Goal: Information Seeking & Learning: Learn about a topic

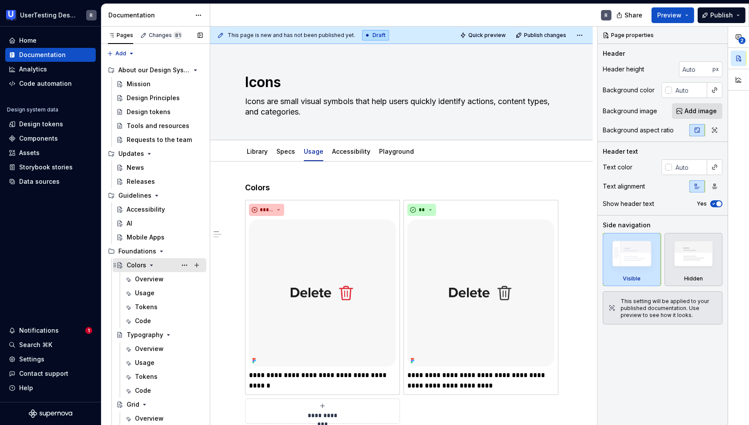
click at [138, 266] on div "Colors" at bounding box center [137, 265] width 20 height 9
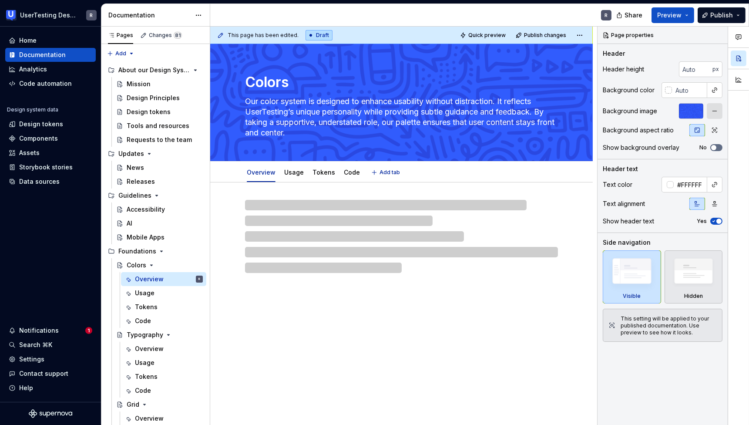
click at [573, 89] on div "Colors Our color system is designed to enhance usability without distraction. I…" at bounding box center [401, 102] width 382 height 117
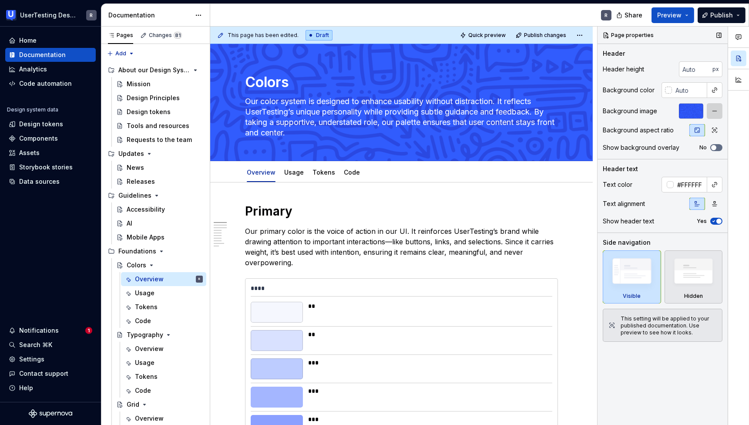
click at [712, 112] on button "button" at bounding box center [715, 111] width 16 height 16
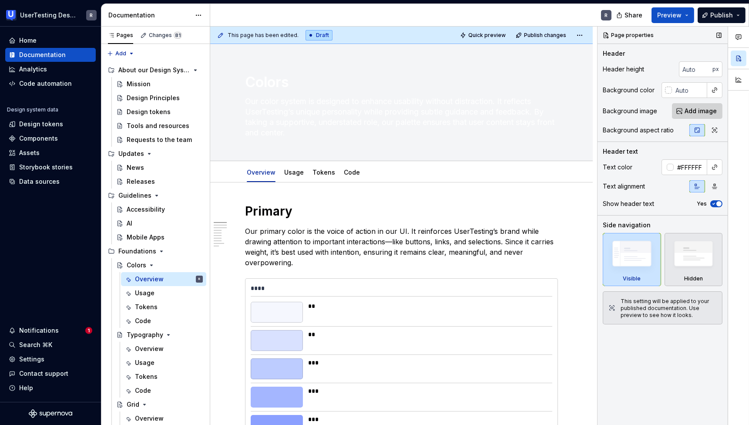
click at [698, 108] on span "Add image" at bounding box center [700, 111] width 32 height 9
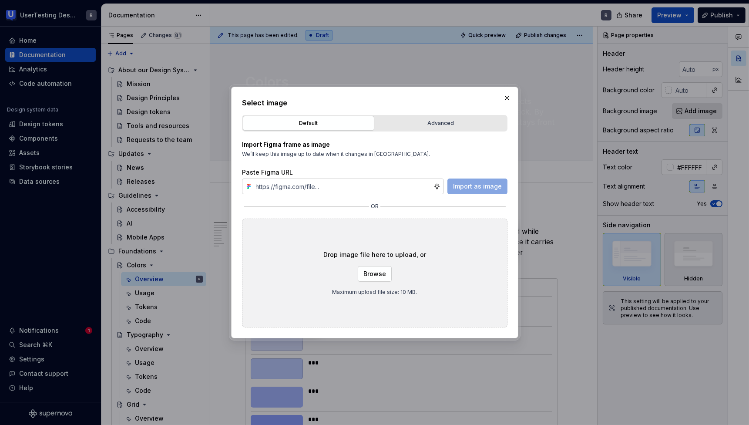
click at [468, 185] on div "Import as image" at bounding box center [477, 186] width 60 height 16
click at [374, 278] on button "Browse" at bounding box center [375, 274] width 34 height 16
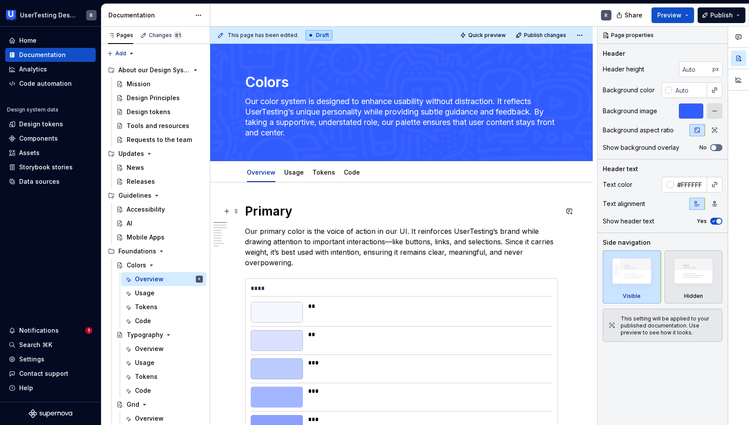
click at [273, 213] on h1 "Primary" at bounding box center [401, 211] width 313 height 16
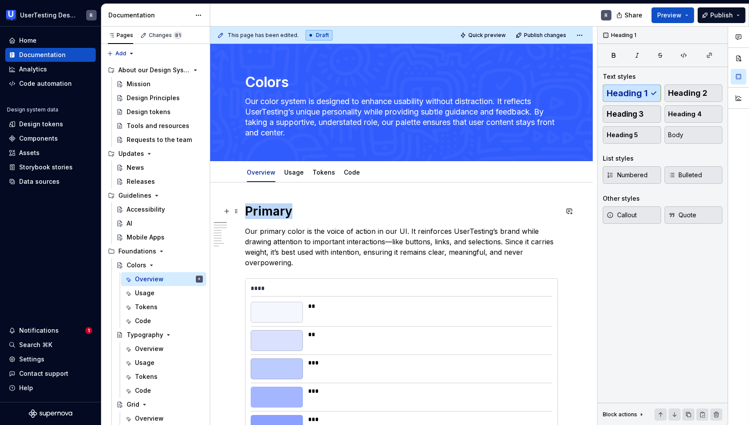
click at [273, 213] on h1 "Primary" at bounding box center [401, 211] width 313 height 16
click at [273, 214] on h1 "Primary" at bounding box center [401, 211] width 313 height 16
click at [289, 235] on p "Our primary color is the voice of action in our UI. It reinforces UserTesting’s…" at bounding box center [401, 247] width 313 height 42
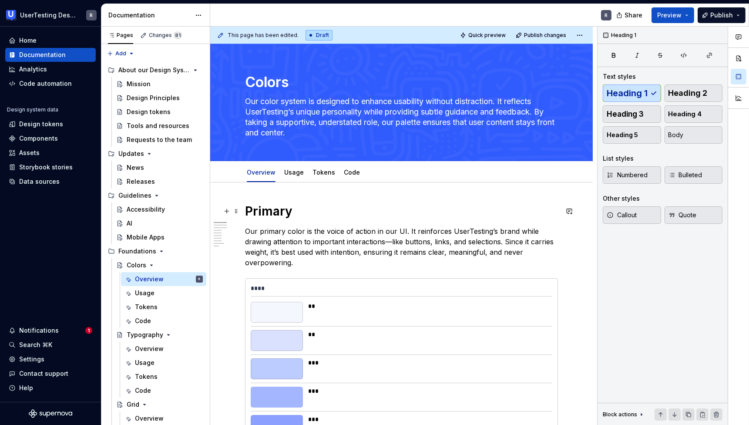
click at [268, 215] on h1 "Primary" at bounding box center [401, 211] width 313 height 16
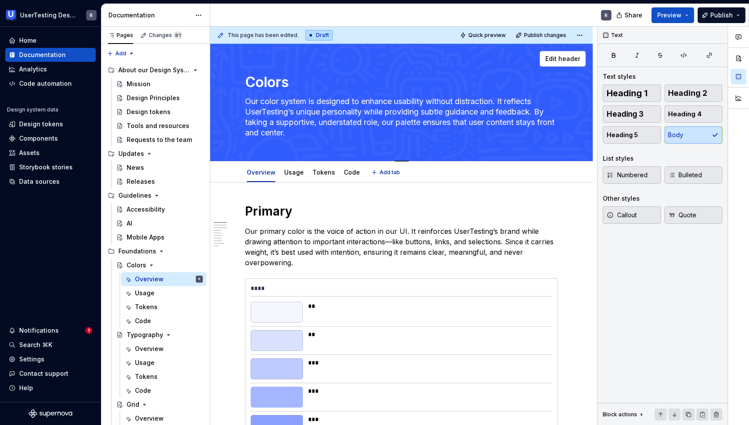
click at [265, 78] on textarea "Colors" at bounding box center [399, 82] width 313 height 21
click at [642, 97] on span "Heading 1" at bounding box center [627, 93] width 41 height 9
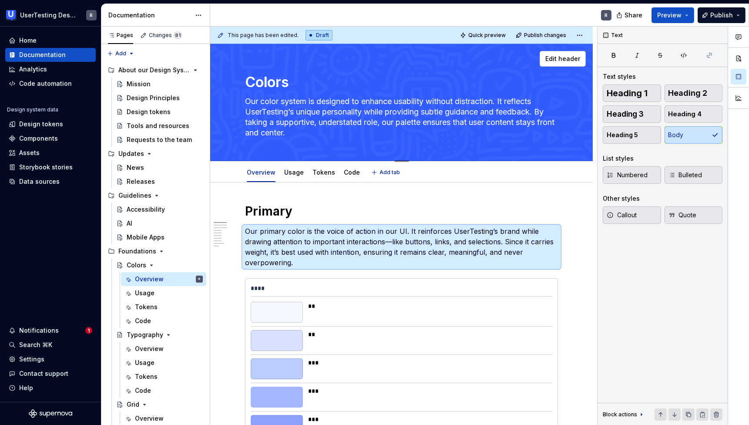
click at [285, 114] on textarea "Our color system is designed to enhance usability without distraction. It refle…" at bounding box center [399, 116] width 313 height 45
click at [272, 80] on textarea "Colors" at bounding box center [399, 82] width 313 height 21
click at [562, 55] on span "Edit header" at bounding box center [562, 58] width 35 height 9
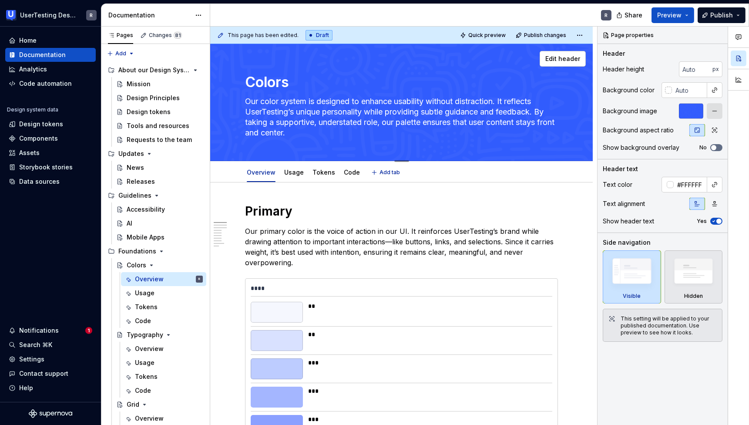
click at [274, 79] on textarea "Colors" at bounding box center [399, 82] width 313 height 21
click at [719, 220] on span "button" at bounding box center [718, 220] width 5 height 5
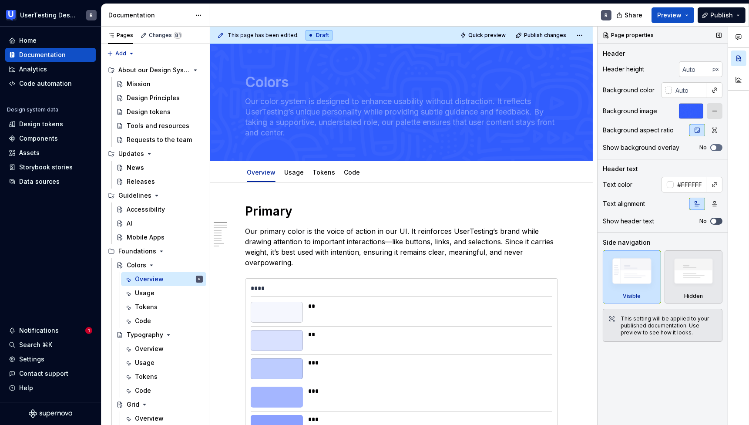
click at [719, 220] on button "No" at bounding box center [716, 221] width 12 height 7
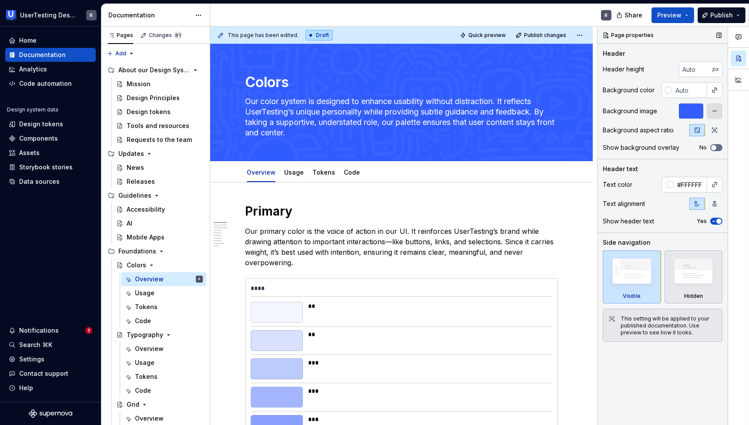
click at [719, 220] on span "button" at bounding box center [718, 220] width 5 height 5
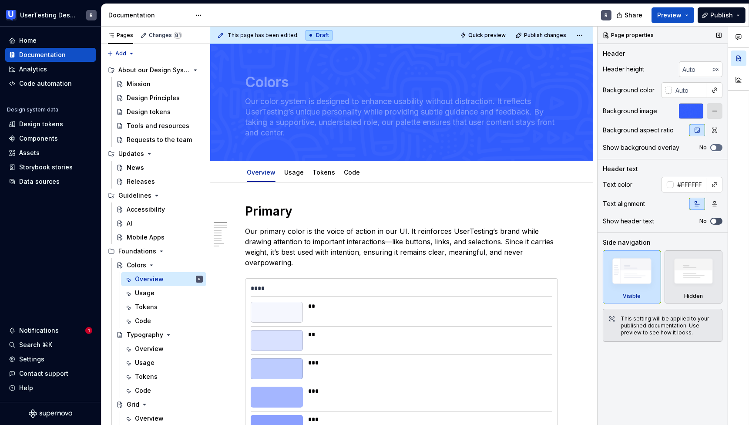
click at [719, 220] on button "No" at bounding box center [716, 221] width 12 height 7
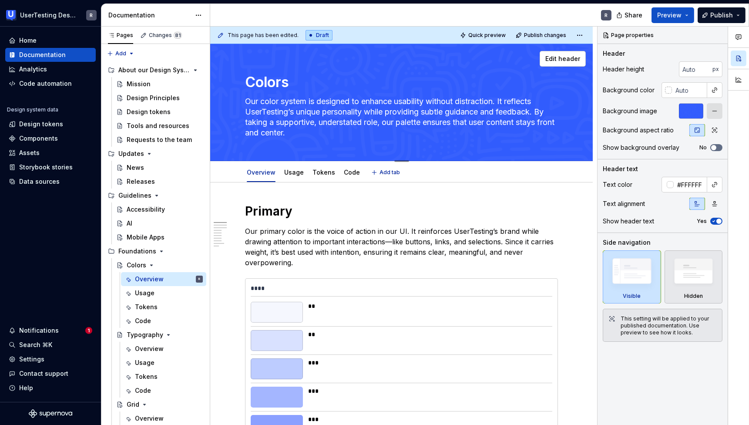
click at [261, 79] on textarea "Colors" at bounding box center [399, 82] width 313 height 21
click at [281, 206] on h1 "Primary" at bounding box center [401, 211] width 313 height 16
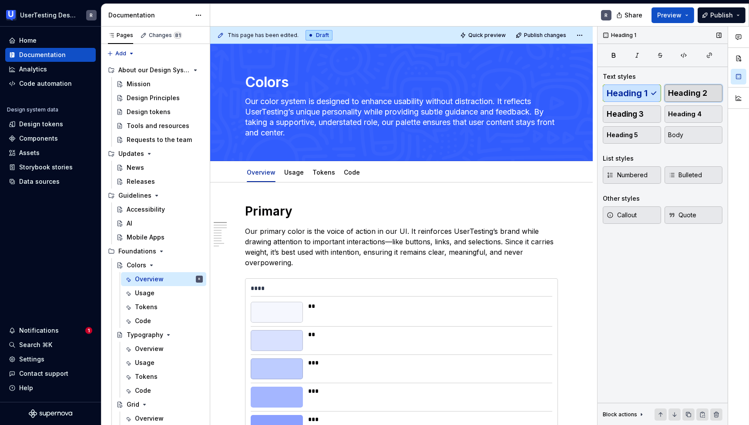
click at [690, 93] on span "Heading 2" at bounding box center [687, 93] width 39 height 9
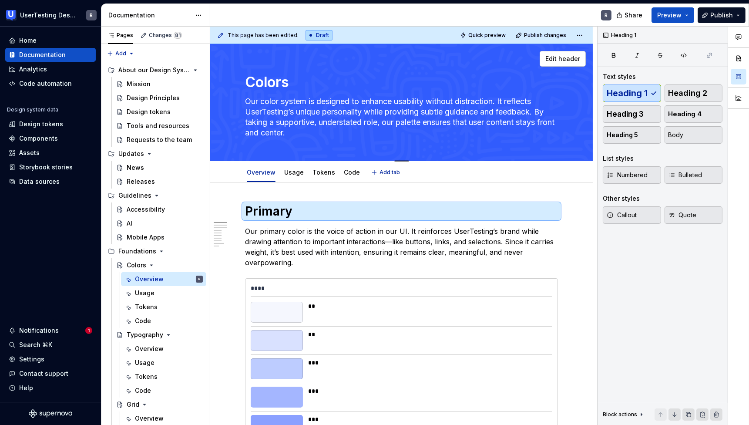
click at [269, 84] on textarea "Colors" at bounding box center [399, 82] width 313 height 21
click at [570, 177] on div "Overview Usage Tokens Code Add tab" at bounding box center [401, 171] width 382 height 21
click at [144, 336] on div "Typography" at bounding box center [145, 334] width 37 height 9
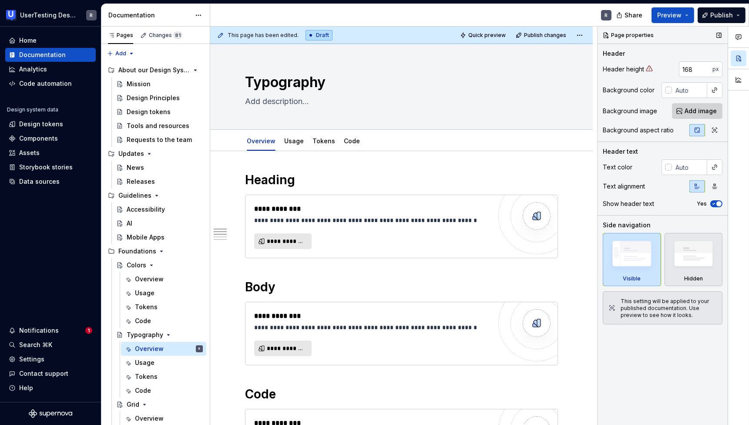
click at [684, 113] on button "Add image" at bounding box center [697, 111] width 50 height 16
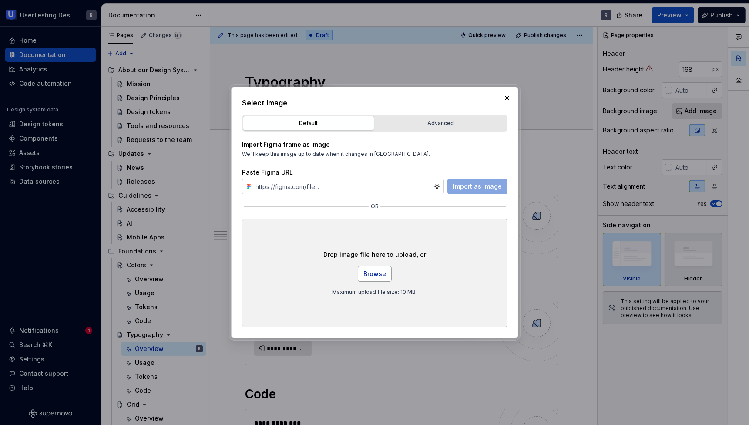
click at [382, 275] on span "Browse" at bounding box center [374, 273] width 23 height 9
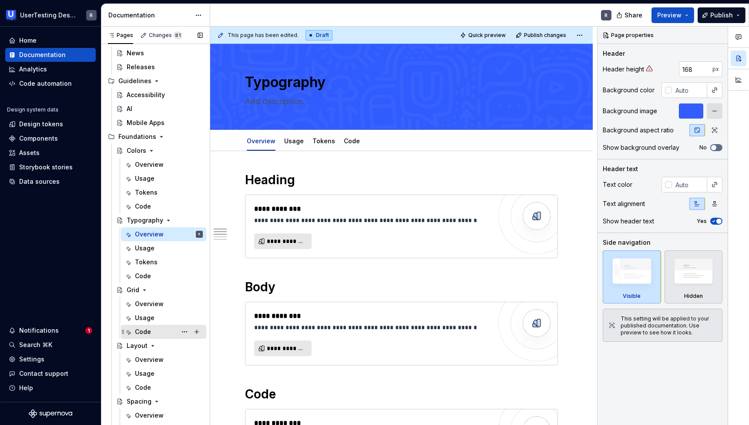
scroll to position [116, 0]
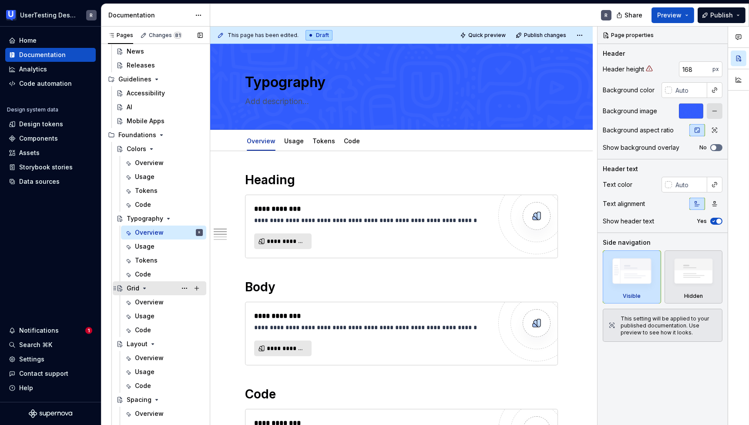
click at [130, 290] on div "Grid" at bounding box center [133, 288] width 13 height 9
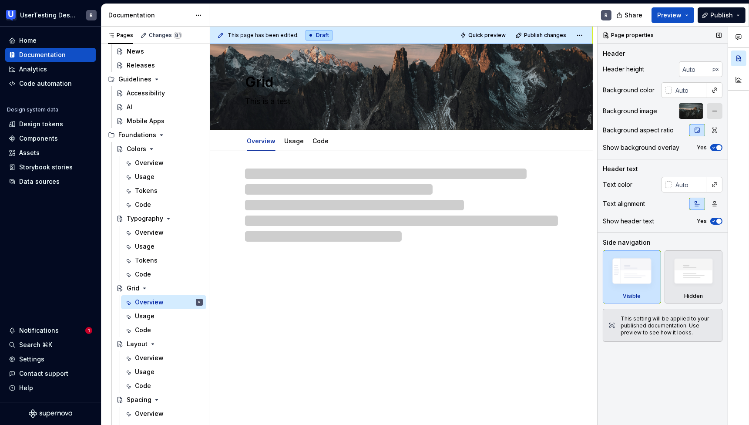
click at [695, 114] on div at bounding box center [691, 111] width 24 height 16
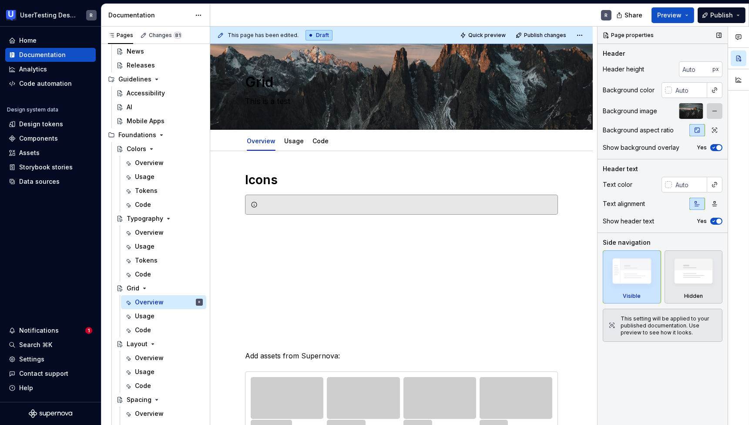
click at [712, 112] on button "button" at bounding box center [715, 111] width 16 height 16
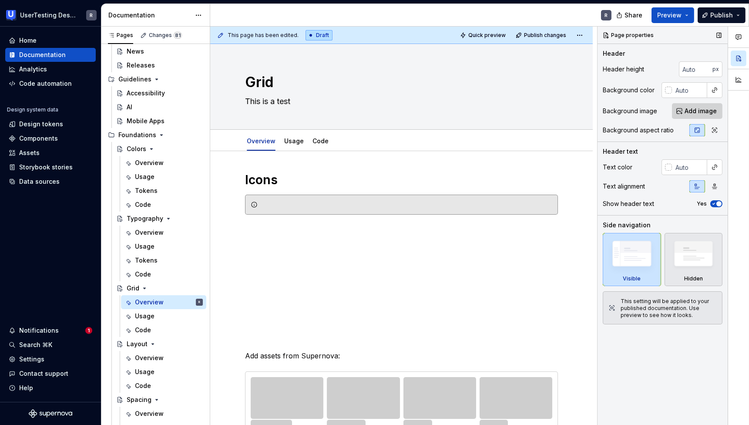
click at [701, 113] on span "Add image" at bounding box center [700, 111] width 32 height 9
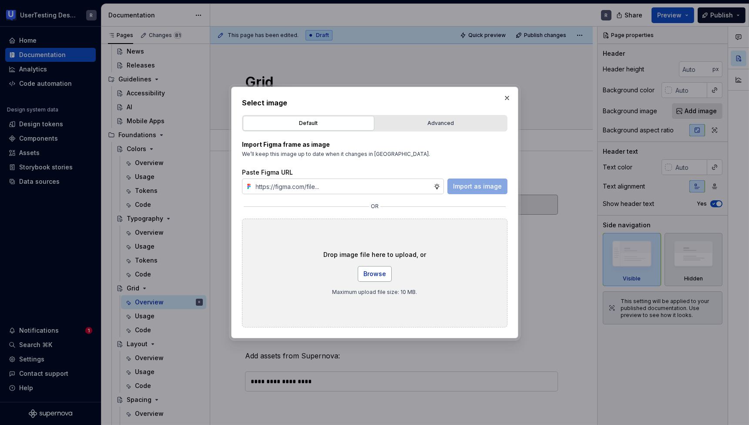
click at [382, 273] on span "Browse" at bounding box center [374, 273] width 23 height 9
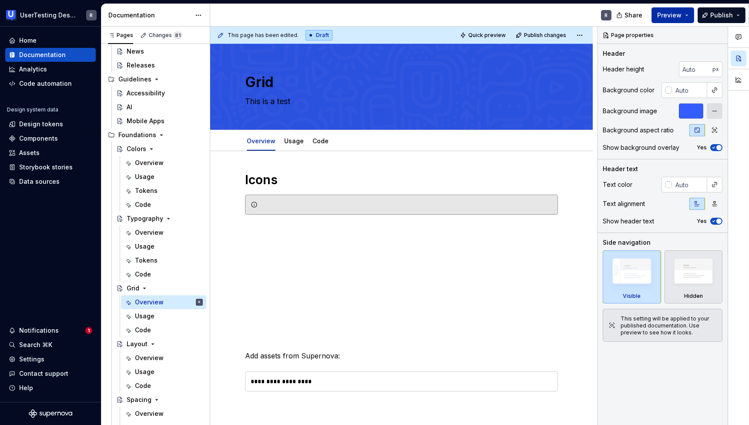
click at [673, 20] on button "Preview" at bounding box center [672, 15] width 43 height 16
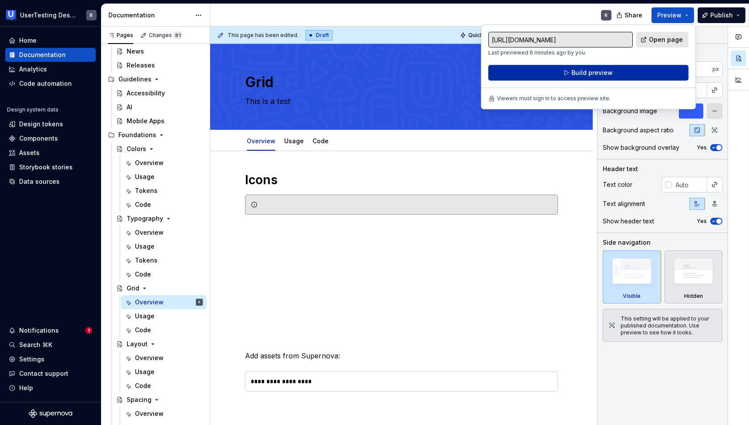
click at [638, 69] on button "Build preview" at bounding box center [588, 73] width 200 height 16
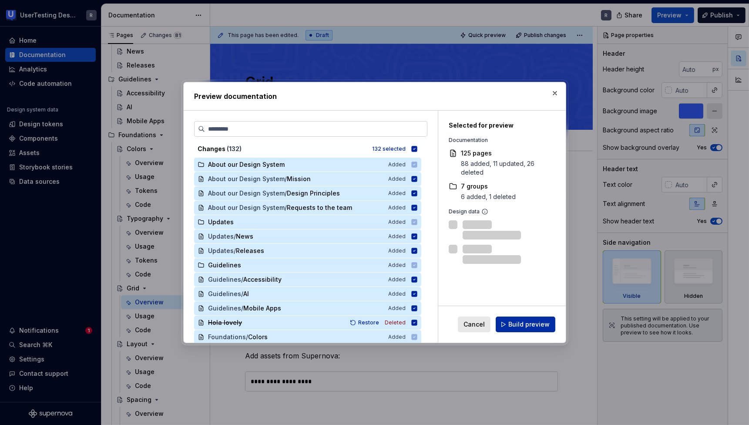
click at [533, 323] on span "Build preview" at bounding box center [528, 324] width 41 height 9
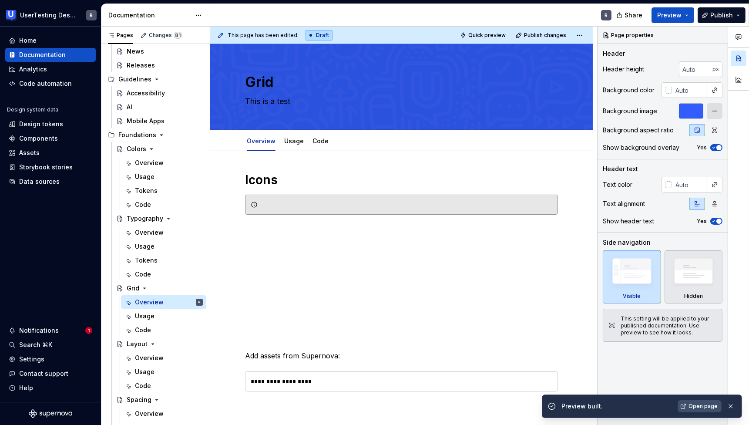
click at [704, 408] on span "Open page" at bounding box center [702, 406] width 29 height 7
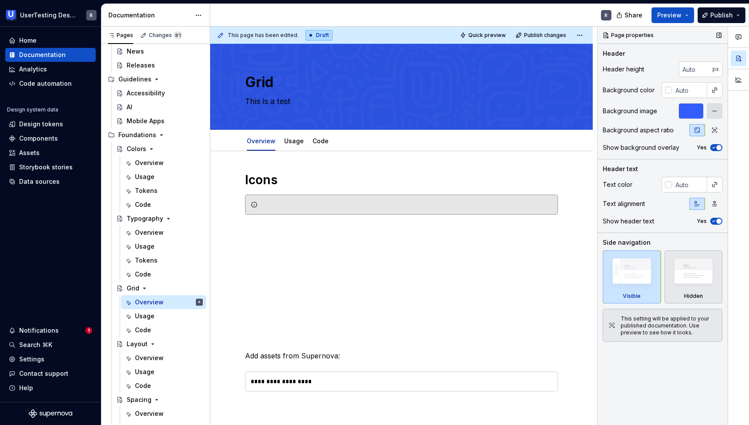
click at [718, 148] on span "button" at bounding box center [718, 147] width 5 height 5
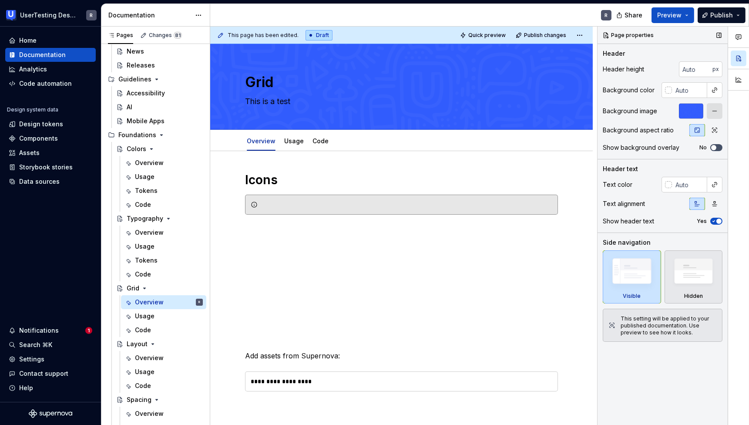
click at [717, 148] on icon "button" at bounding box center [713, 147] width 7 height 5
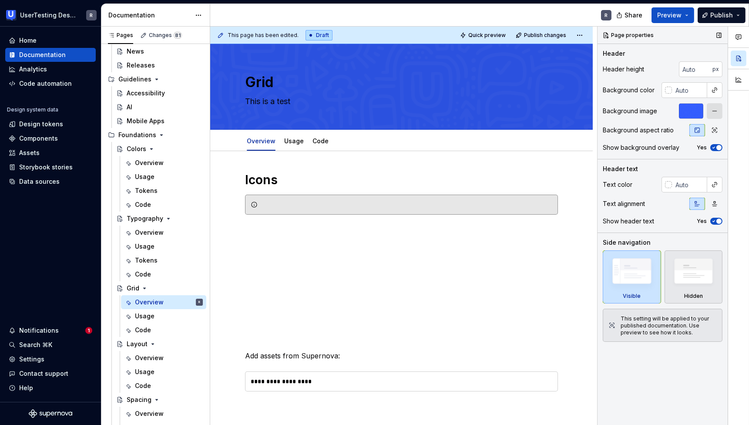
click at [717, 148] on span "button" at bounding box center [718, 147] width 5 height 5
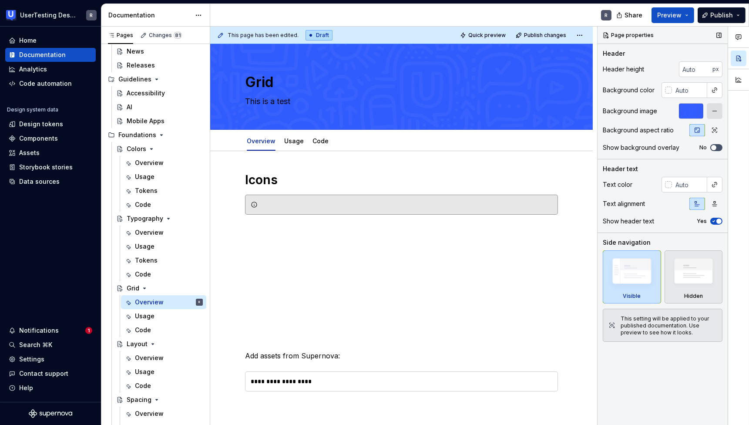
click at [713, 148] on span "button" at bounding box center [713, 147] width 5 height 5
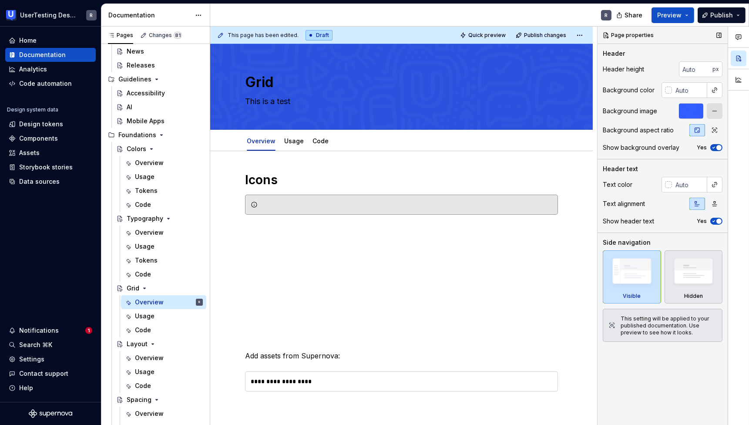
click at [713, 148] on icon "button" at bounding box center [714, 147] width 2 height 1
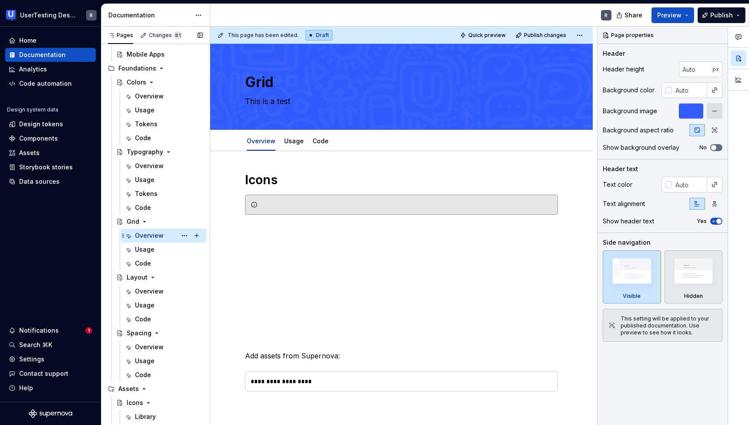
scroll to position [183, 0]
click at [137, 278] on div "Layout" at bounding box center [137, 277] width 21 height 9
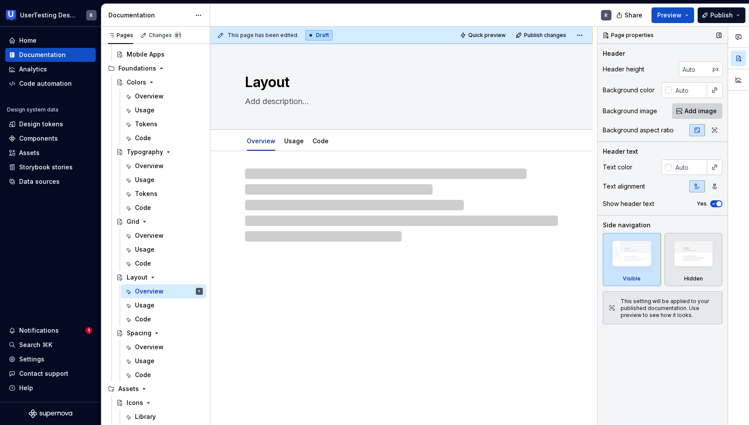
click at [705, 109] on span "Add image" at bounding box center [700, 111] width 32 height 9
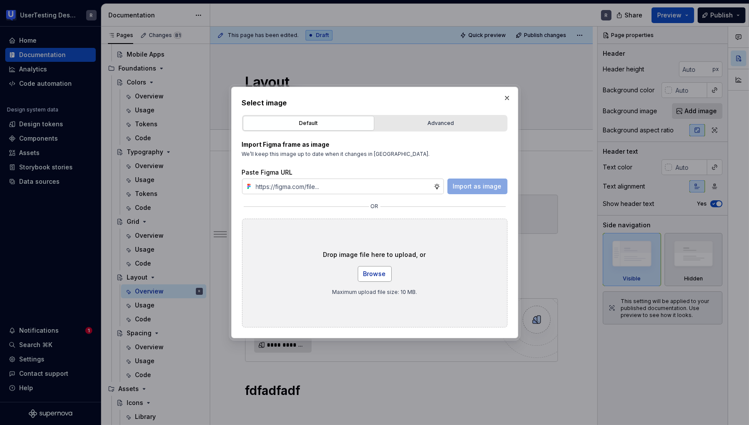
click at [374, 275] on span "Browse" at bounding box center [374, 273] width 23 height 9
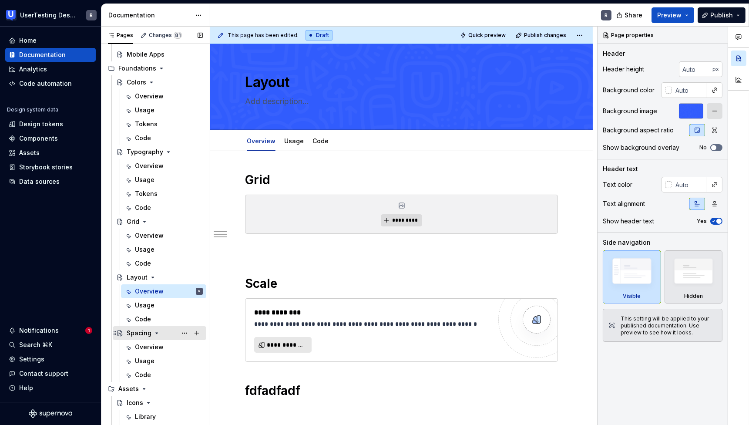
click at [141, 335] on div "Spacing" at bounding box center [139, 333] width 25 height 9
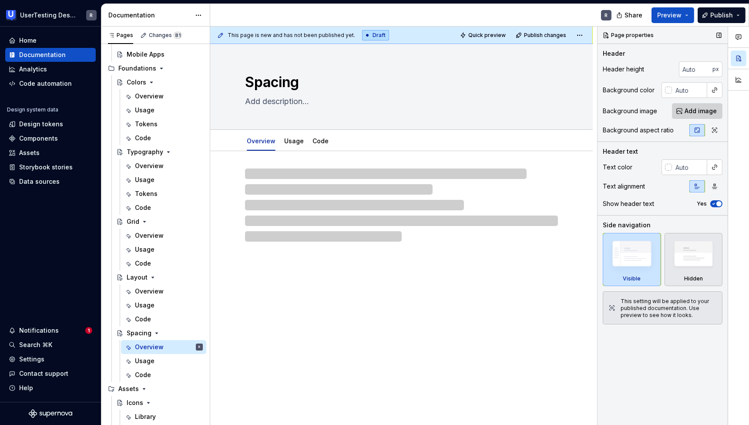
click at [701, 111] on span "Add image" at bounding box center [700, 111] width 32 height 9
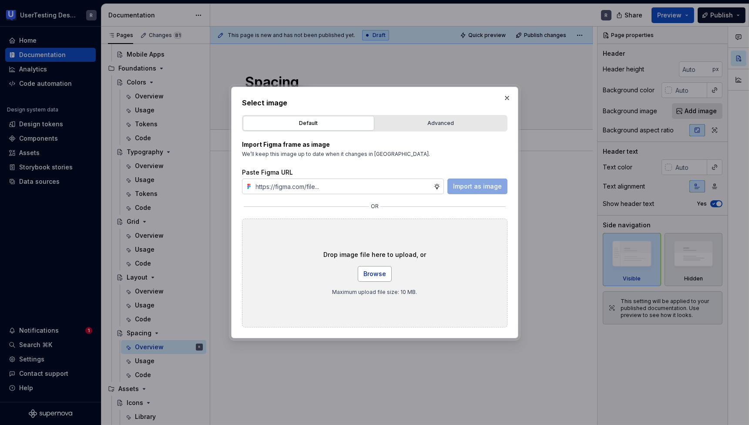
click at [379, 268] on button "Browse" at bounding box center [375, 274] width 34 height 16
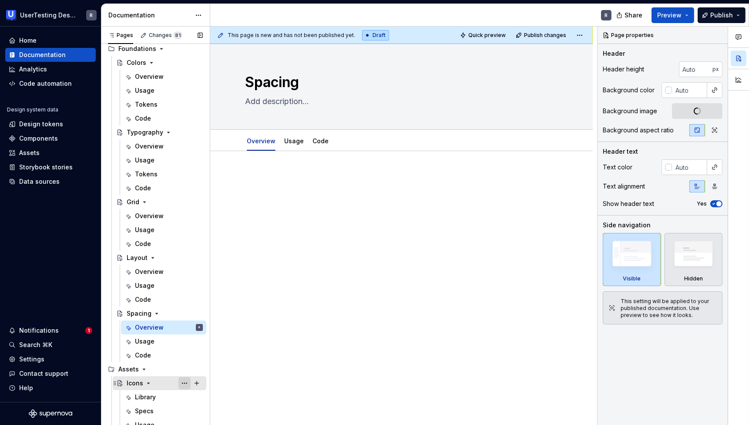
scroll to position [268, 0]
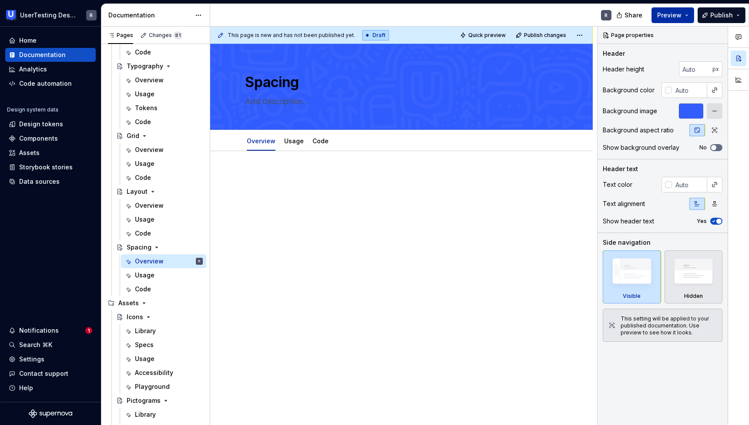
click at [681, 15] on span "Preview" at bounding box center [669, 15] width 24 height 9
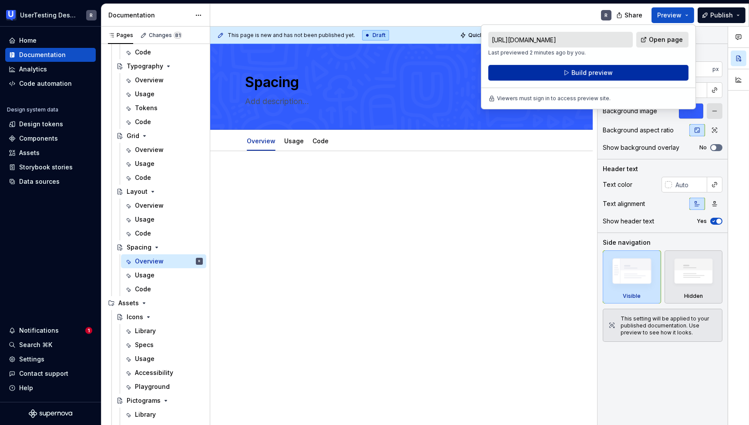
click at [571, 75] on button "Build preview" at bounding box center [588, 73] width 200 height 16
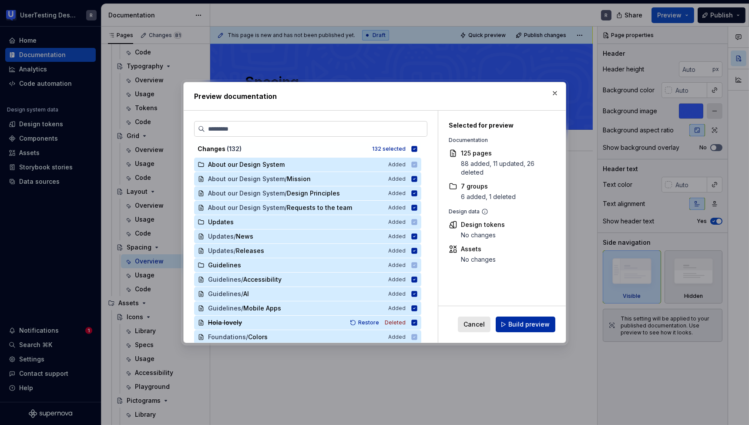
click at [525, 329] on button "Build preview" at bounding box center [526, 324] width 60 height 16
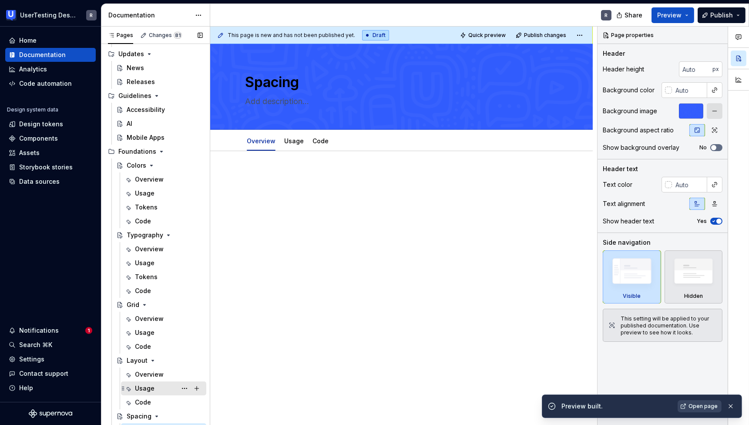
scroll to position [0, 0]
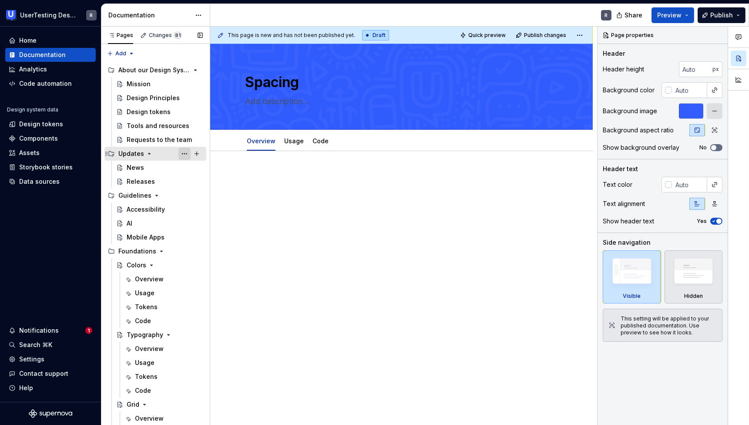
click at [179, 153] on button "Page tree" at bounding box center [184, 154] width 12 height 12
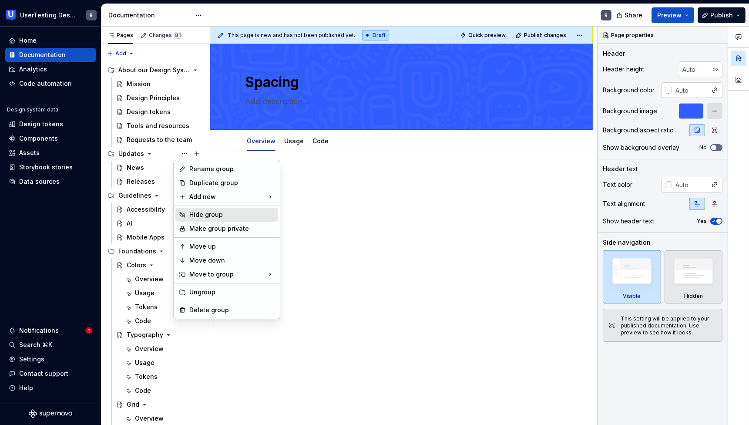
click at [191, 217] on div "Hide group" at bounding box center [231, 214] width 85 height 9
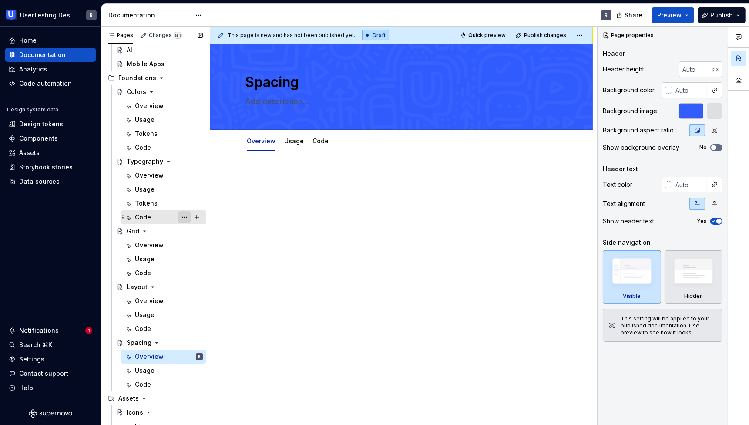
scroll to position [154, 0]
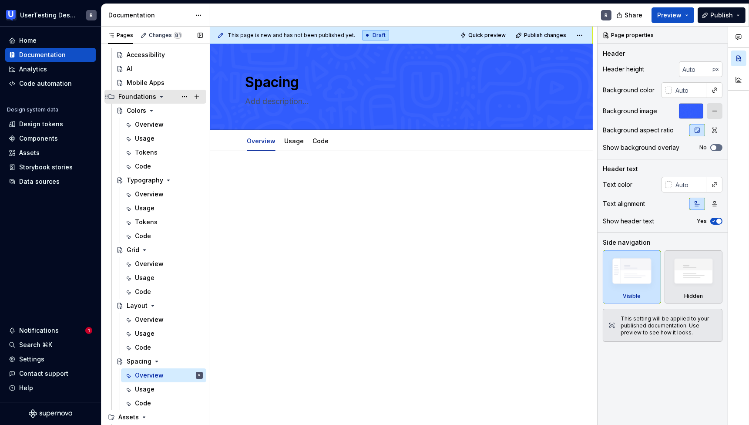
click at [162, 99] on icon "Page tree" at bounding box center [161, 96] width 7 height 7
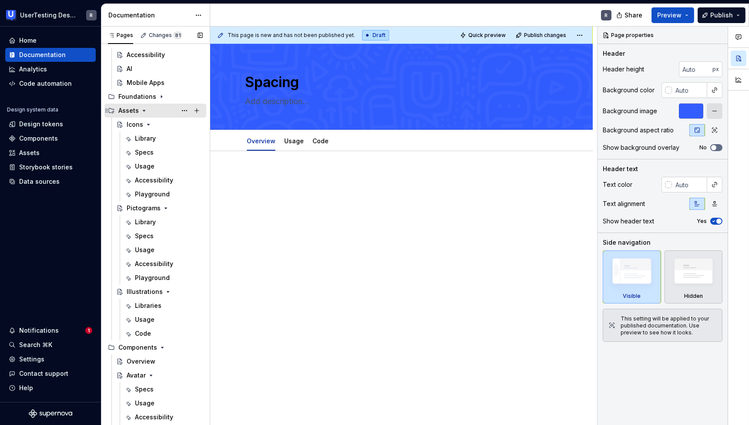
click at [143, 110] on icon "Page tree" at bounding box center [144, 110] width 2 height 1
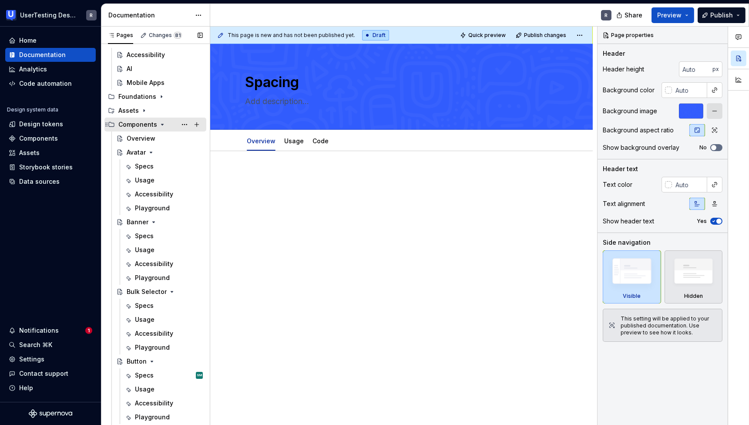
click at [161, 124] on icon "Page tree" at bounding box center [162, 124] width 2 height 1
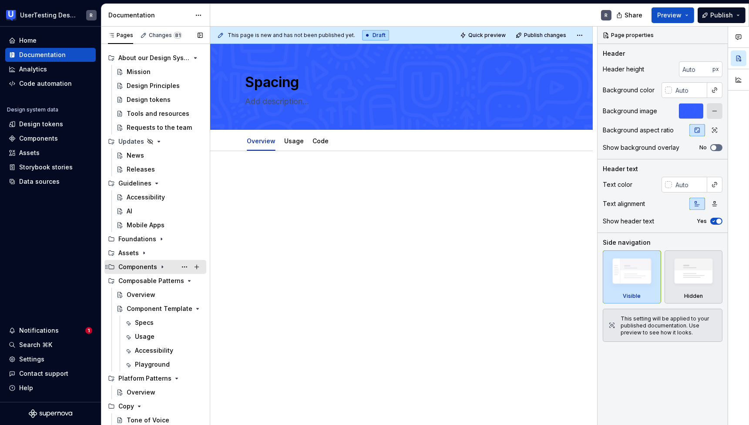
scroll to position [12, 0]
click at [125, 374] on div "Platform Patterns" at bounding box center [143, 378] width 50 height 9
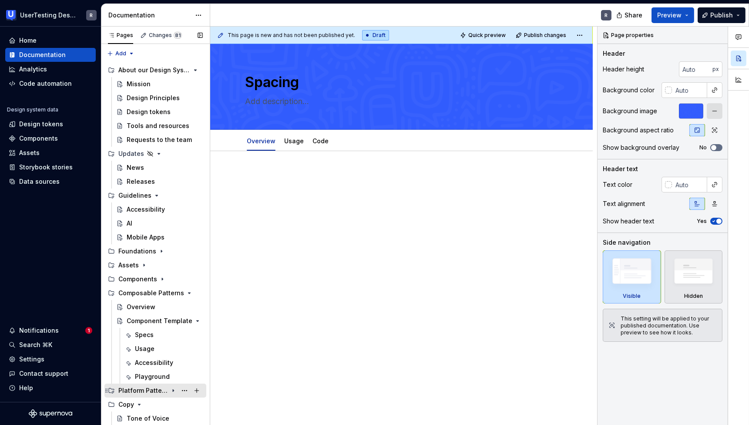
scroll to position [0, 0]
click at [362, 357] on div "Spacing Edit header Overview Usage Code" at bounding box center [401, 234] width 382 height 381
click at [143, 389] on div "Platform Patterns" at bounding box center [143, 390] width 50 height 9
click at [172, 292] on icon "Page tree" at bounding box center [173, 292] width 2 height 1
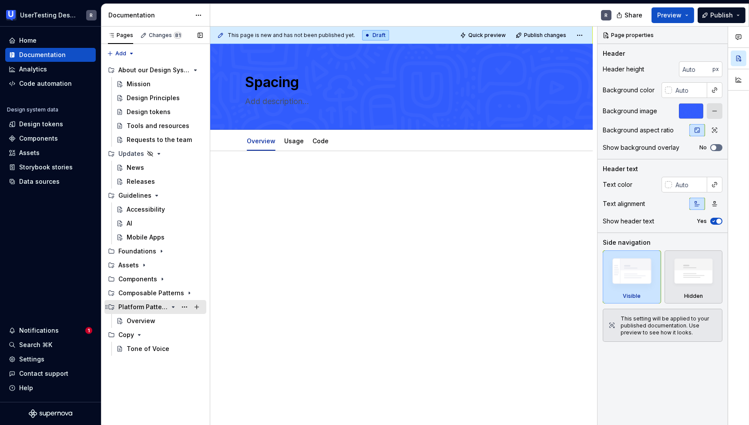
click at [174, 306] on icon "Page tree" at bounding box center [173, 306] width 2 height 1
click at [139, 322] on icon "Page tree" at bounding box center [139, 320] width 7 height 7
click at [183, 293] on button "Page tree" at bounding box center [184, 293] width 12 height 12
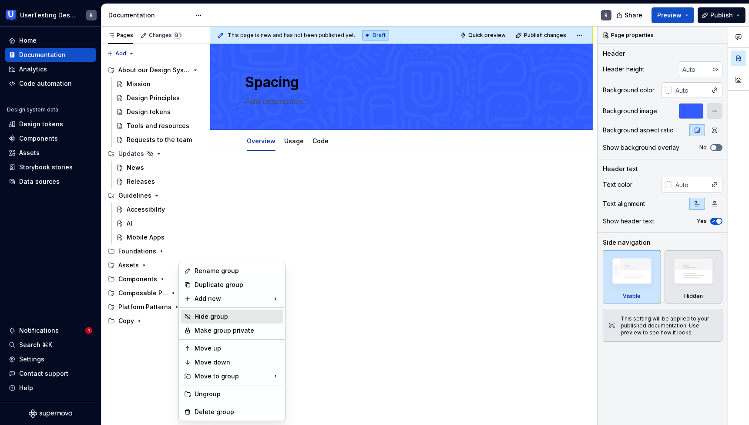
click at [189, 317] on icon at bounding box center [187, 316] width 7 height 7
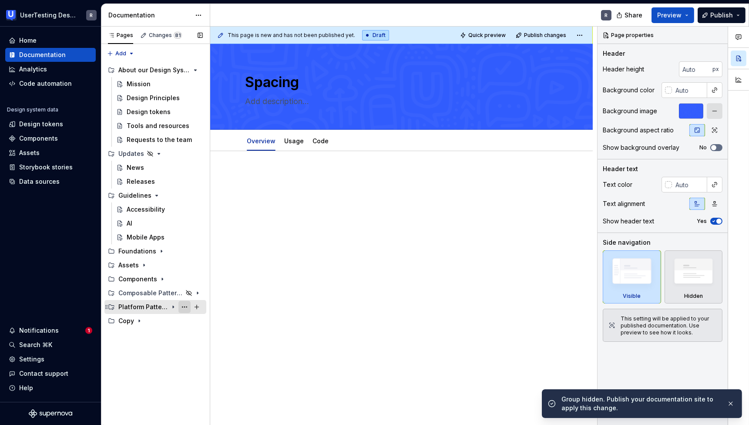
click at [181, 305] on button "Page tree" at bounding box center [184, 307] width 12 height 12
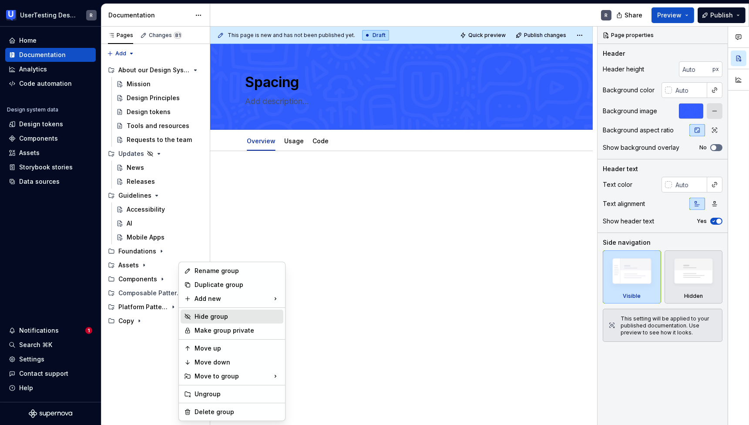
click at [205, 312] on div "Hide group" at bounding box center [237, 316] width 85 height 9
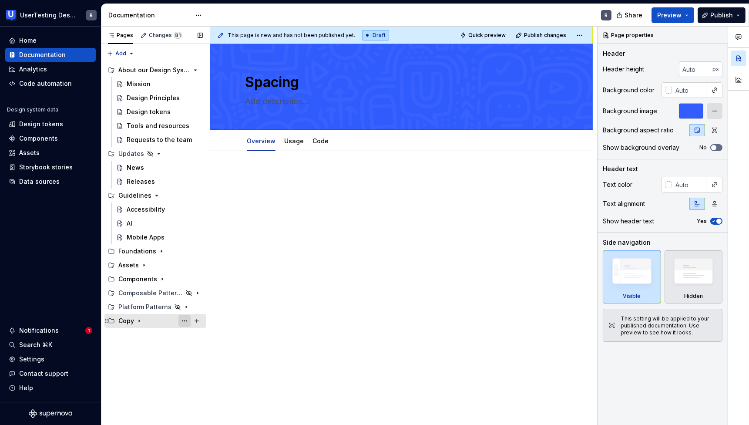
click at [181, 321] on button "Page tree" at bounding box center [184, 321] width 12 height 12
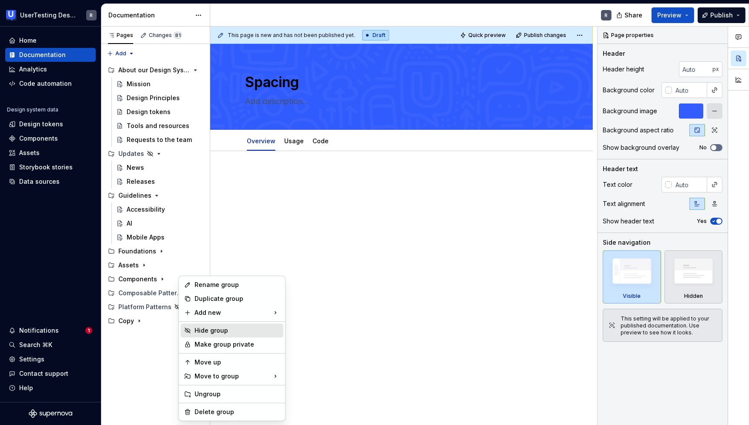
click at [208, 333] on div "Hide group" at bounding box center [237, 330] width 85 height 9
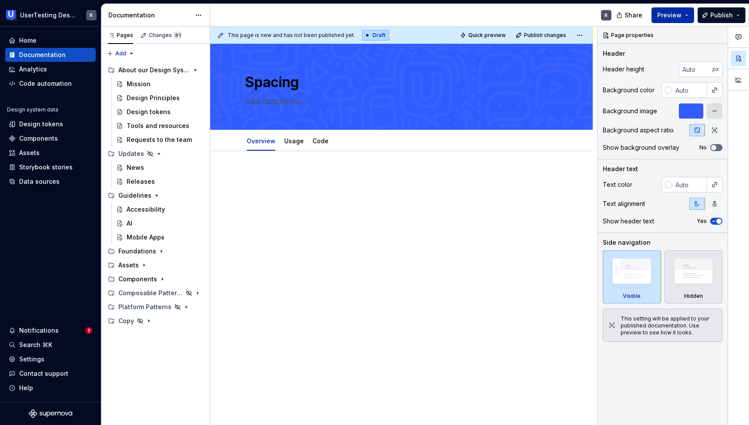
click at [668, 20] on button "Preview" at bounding box center [672, 15] width 43 height 16
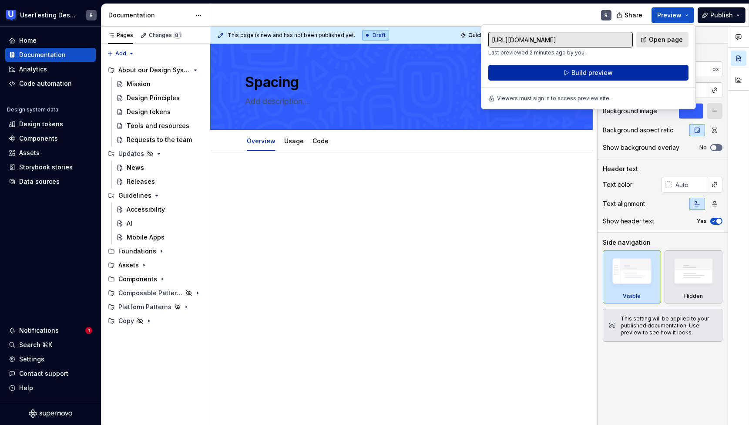
click at [525, 75] on button "Build preview" at bounding box center [588, 73] width 200 height 16
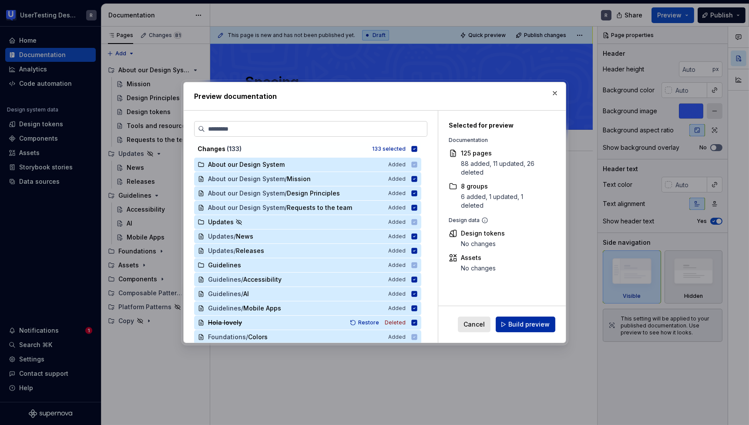
click at [529, 323] on span "Build preview" at bounding box center [528, 324] width 41 height 9
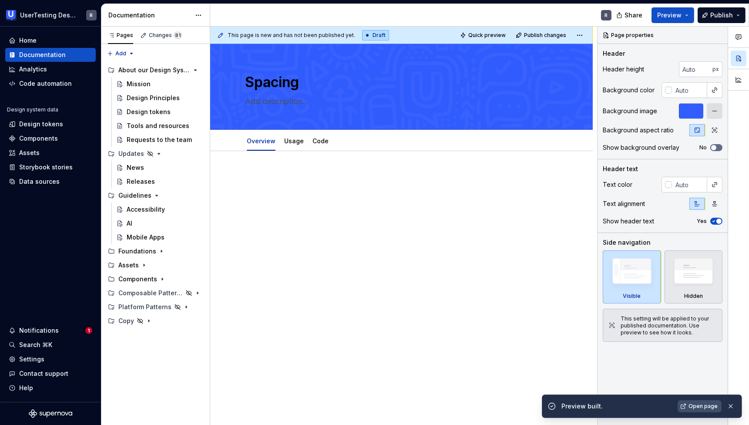
click at [706, 409] on span "Open page" at bounding box center [702, 406] width 29 height 7
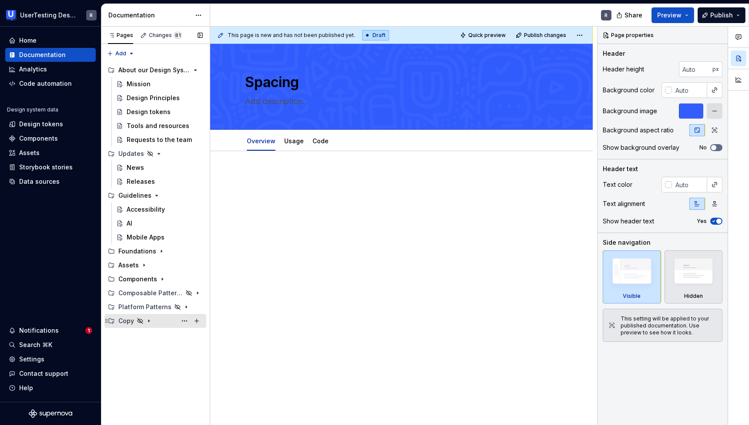
click at [121, 319] on div "Copy" at bounding box center [126, 320] width 16 height 9
click at [143, 337] on div "Tone of Voice" at bounding box center [148, 334] width 43 height 9
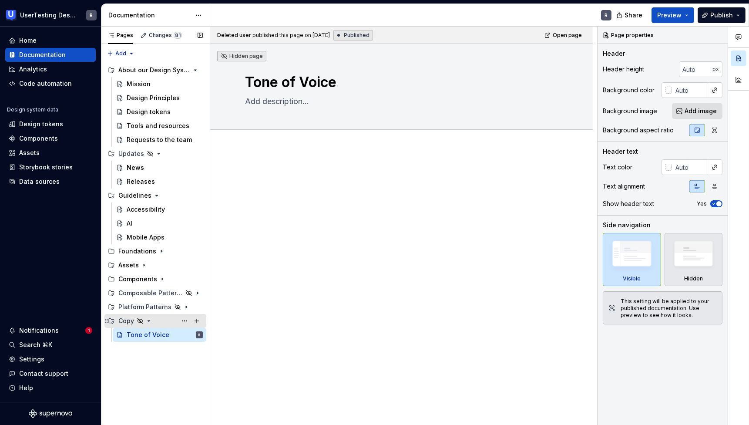
click at [150, 321] on icon "Page tree" at bounding box center [148, 320] width 7 height 7
click at [142, 306] on div "Platform Patterns" at bounding box center [138, 306] width 40 height 9
click at [138, 310] on div "Platform Patterns" at bounding box center [138, 306] width 40 height 9
click at [135, 309] on div "Platform Patterns" at bounding box center [138, 306] width 40 height 9
click at [143, 319] on div "Overview" at bounding box center [141, 320] width 29 height 9
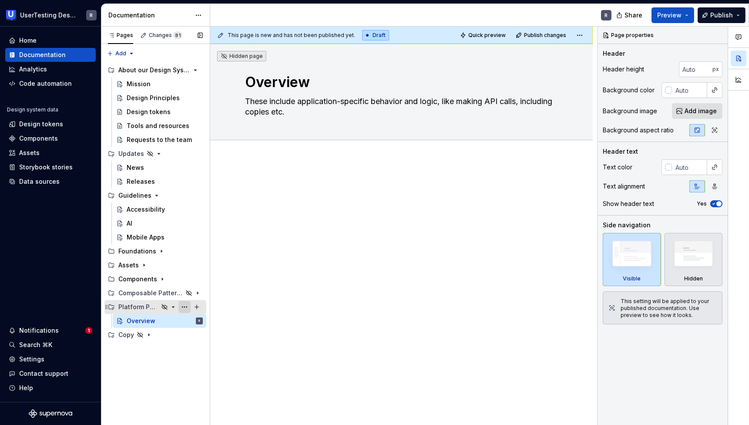
click at [185, 306] on button "Page tree" at bounding box center [184, 307] width 12 height 12
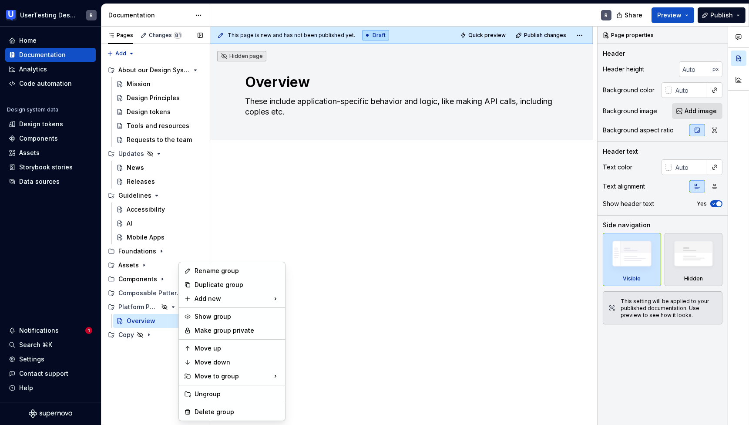
click at [137, 290] on div "Pages Changes 81 Add Accessibility guide for tree Page tree. Navigate the tree …" at bounding box center [155, 226] width 109 height 399
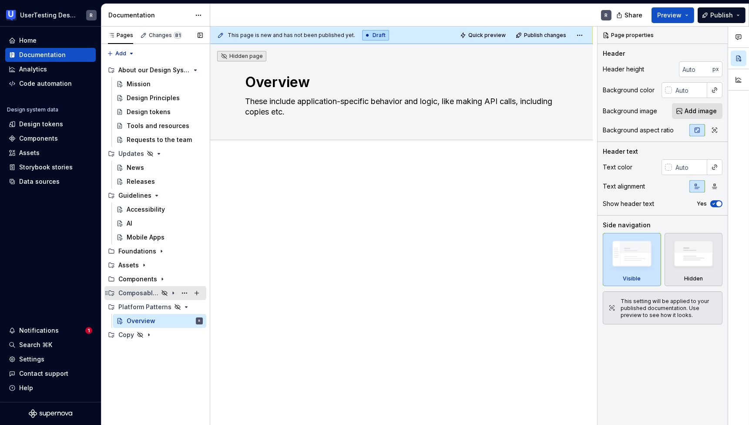
click at [149, 292] on div "Composable Patterns" at bounding box center [138, 293] width 40 height 9
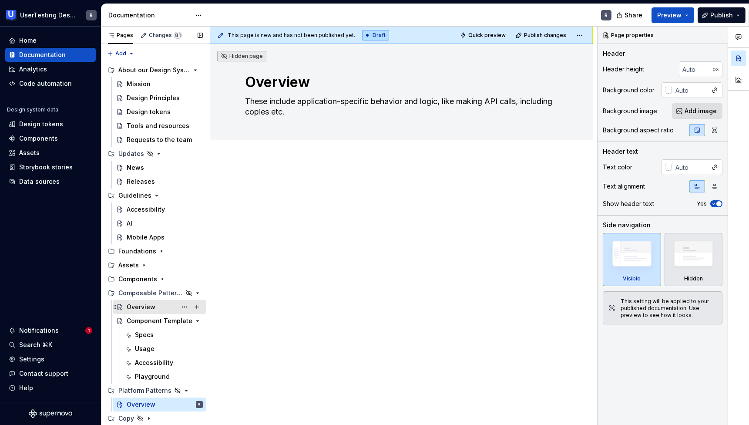
click at [133, 306] on div "Overview" at bounding box center [141, 306] width 29 height 9
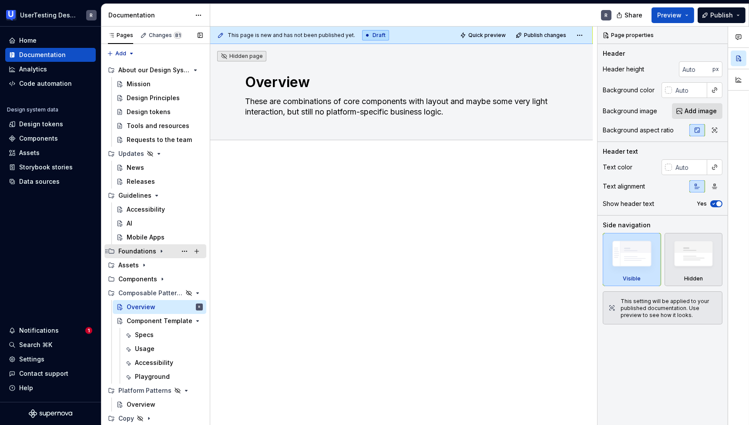
click at [135, 251] on div "Foundations" at bounding box center [137, 251] width 38 height 9
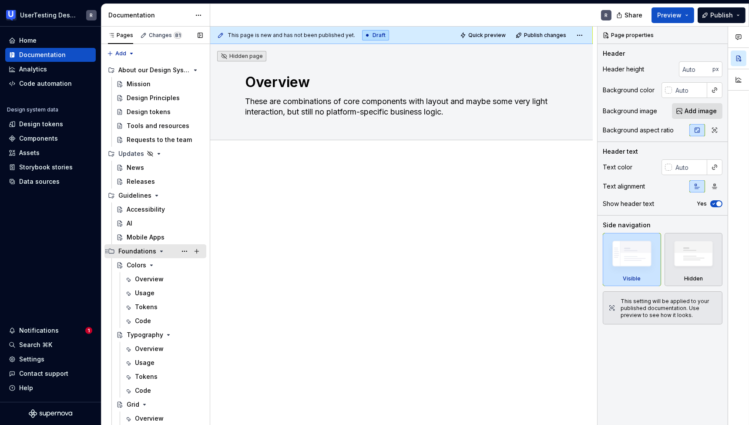
click at [136, 251] on div "Foundations" at bounding box center [137, 251] width 38 height 9
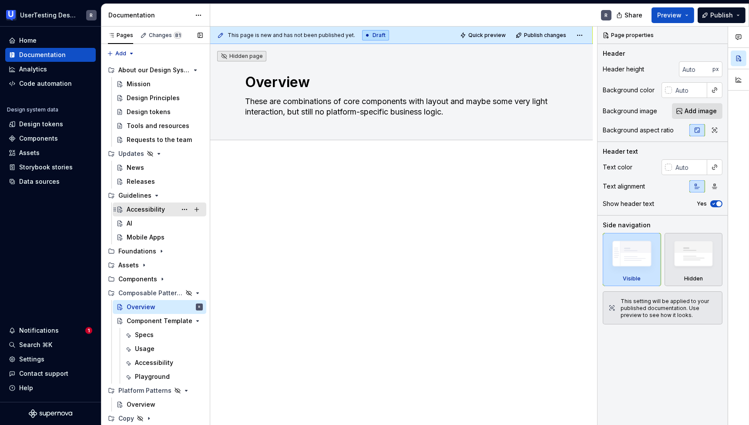
click at [135, 212] on div "Accessibility" at bounding box center [146, 209] width 38 height 9
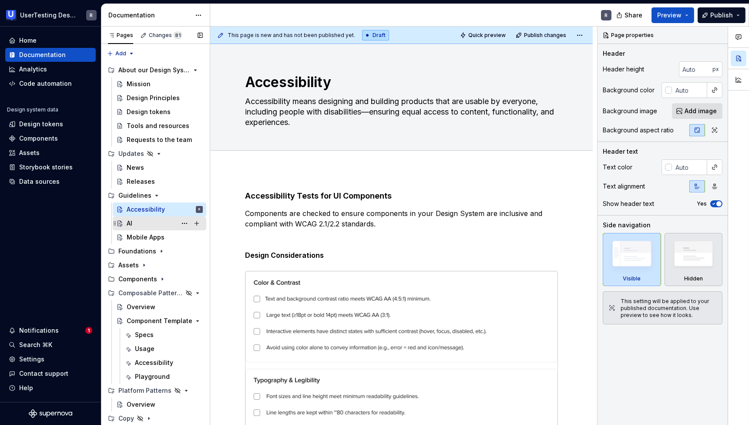
click at [133, 221] on div "AI" at bounding box center [165, 223] width 76 height 12
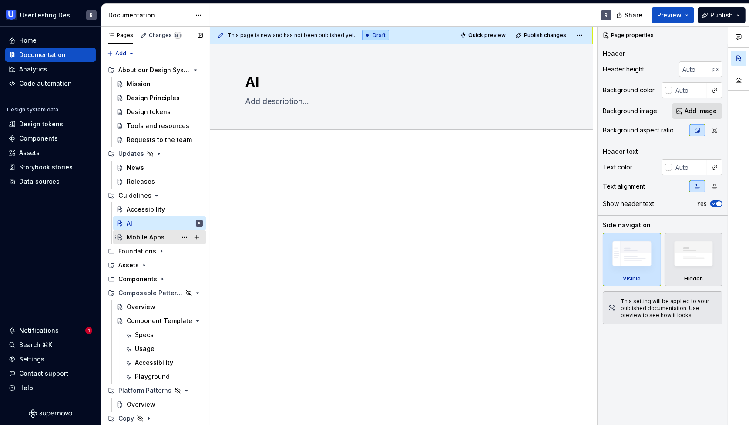
click at [140, 235] on div "Mobile Apps" at bounding box center [146, 237] width 38 height 9
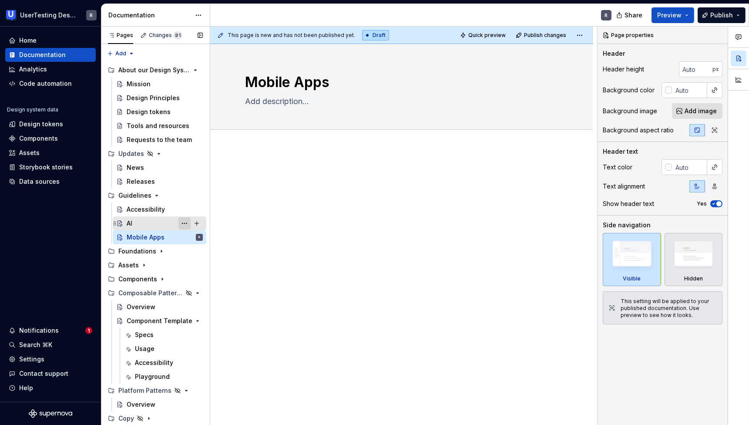
click at [185, 222] on button "Page tree" at bounding box center [184, 223] width 12 height 12
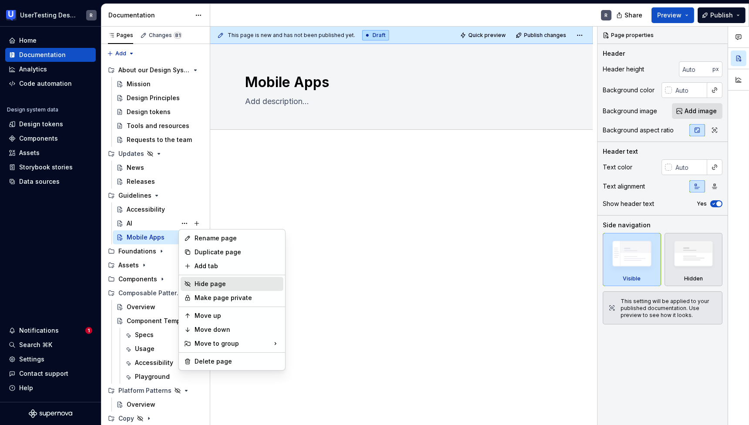
click at [213, 281] on div "Hide page" at bounding box center [237, 283] width 85 height 9
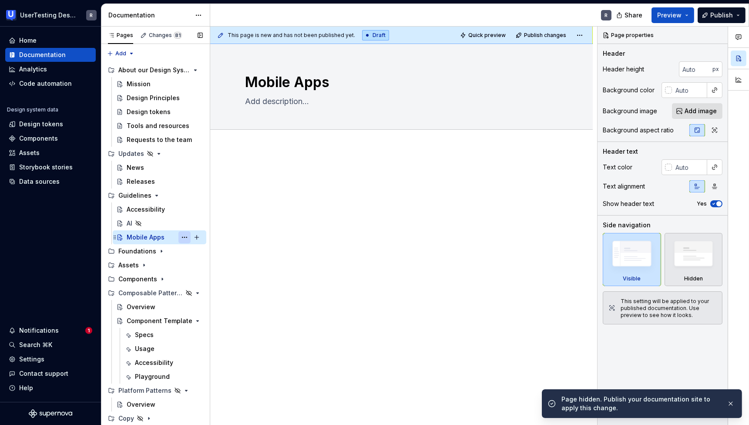
click at [183, 236] on button "Page tree" at bounding box center [184, 237] width 12 height 12
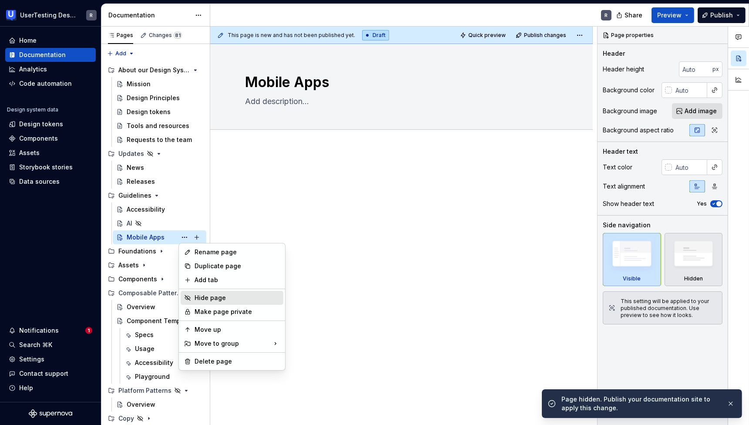
click at [209, 299] on div "Hide page" at bounding box center [237, 297] width 85 height 9
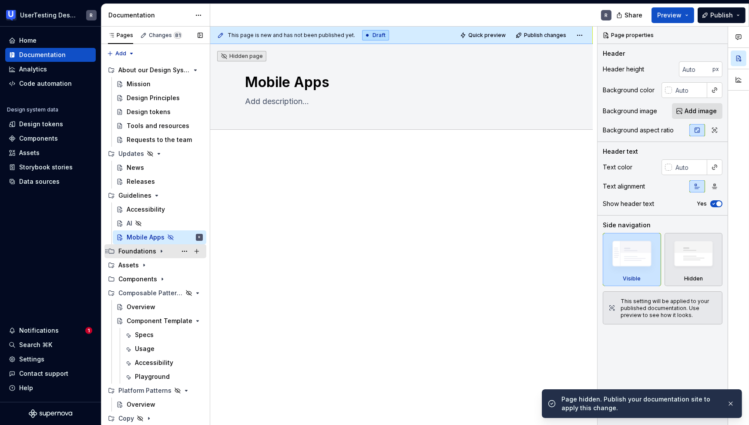
click at [146, 249] on div "Foundations" at bounding box center [137, 251] width 38 height 9
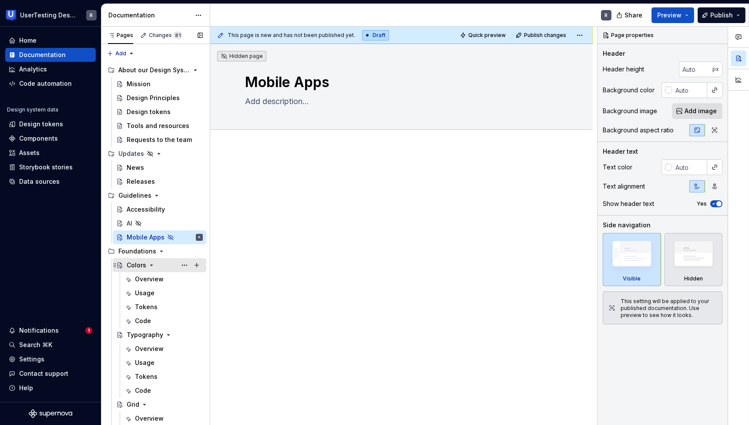
click at [140, 267] on div "Colors" at bounding box center [137, 265] width 20 height 9
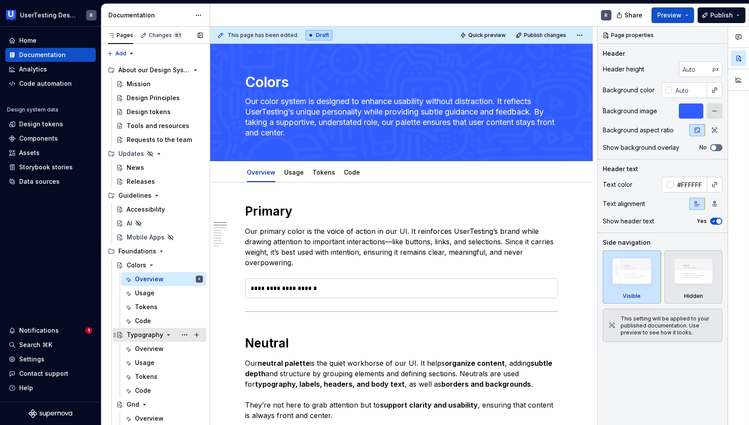
click at [142, 338] on div "Typography" at bounding box center [145, 334] width 37 height 9
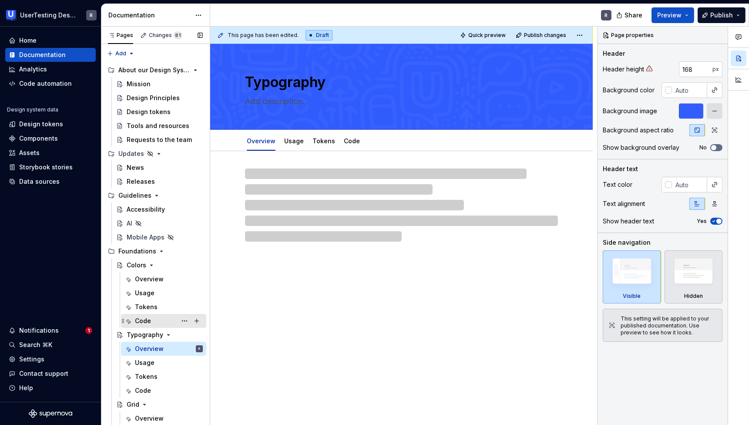
scroll to position [2, 0]
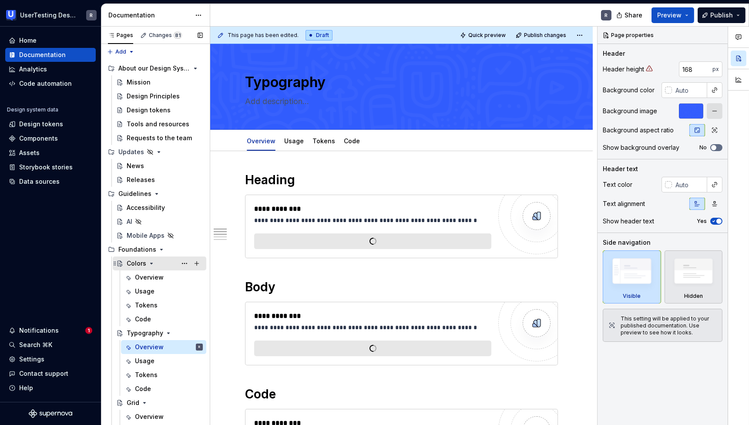
click at [137, 264] on div "Colors" at bounding box center [137, 263] width 20 height 9
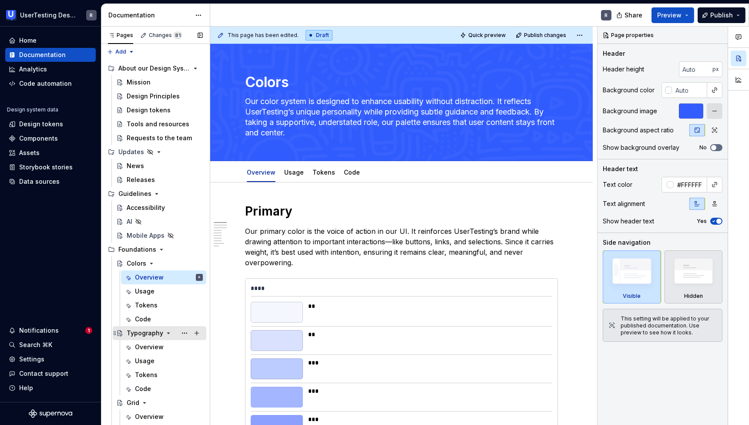
click at [138, 330] on div "Typography" at bounding box center [145, 333] width 37 height 9
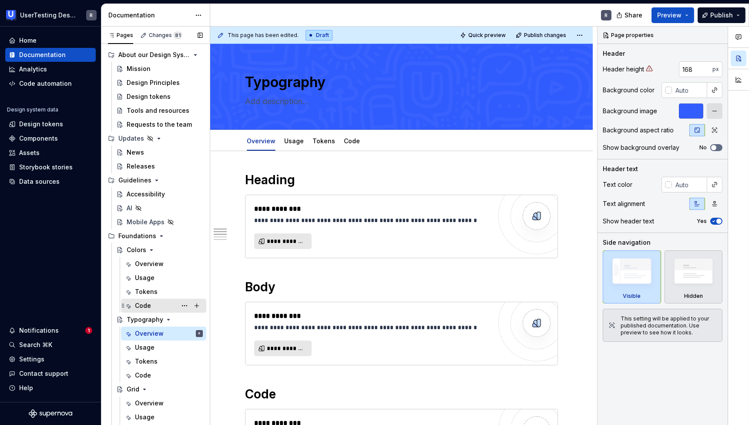
scroll to position [71, 0]
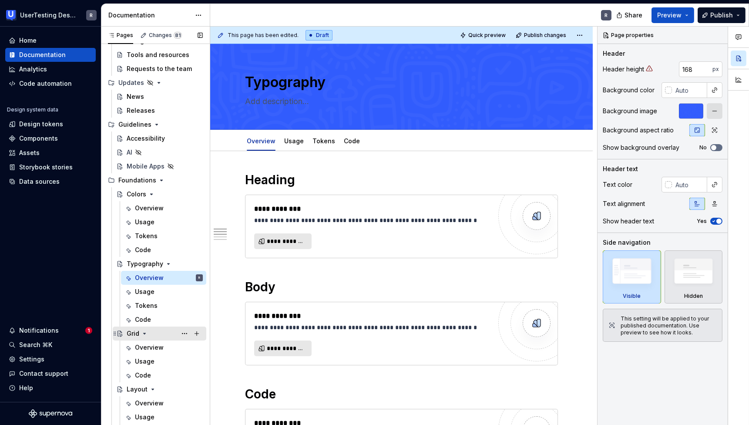
click at [131, 334] on div "Grid" at bounding box center [133, 333] width 13 height 9
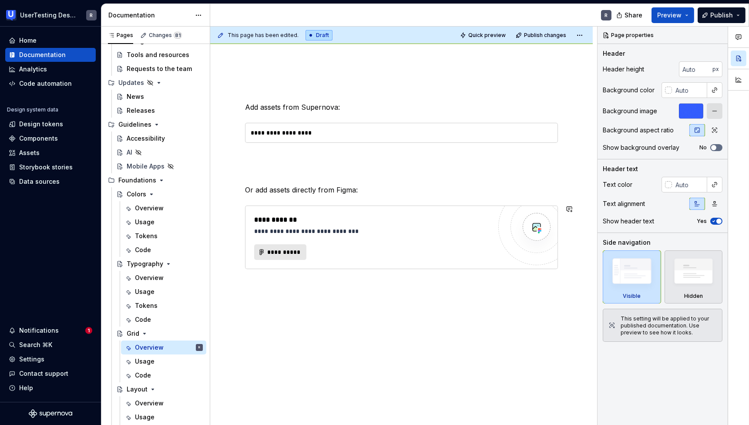
scroll to position [249, 0]
click at [178, 333] on button "Page tree" at bounding box center [184, 333] width 12 height 12
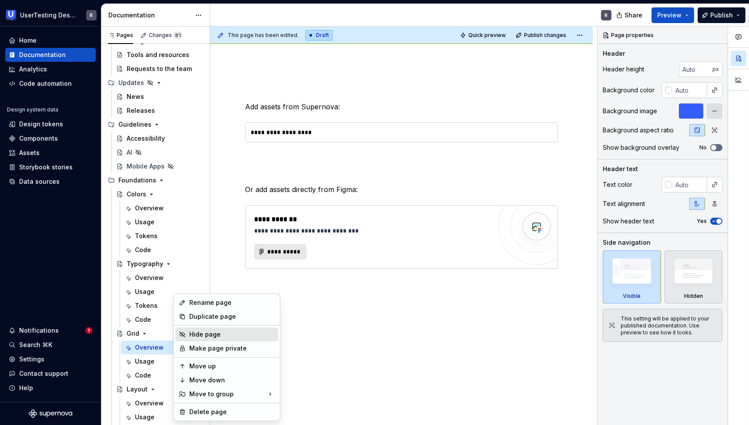
click at [189, 335] on div "Hide page" at bounding box center [231, 334] width 85 height 9
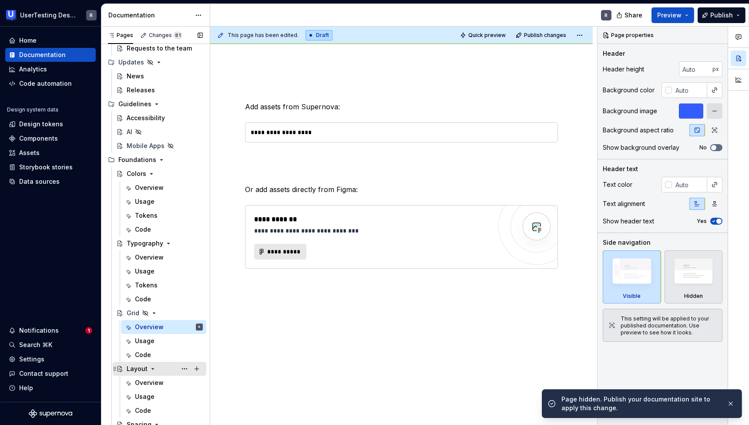
scroll to position [92, 0]
click at [137, 380] on div "Overview" at bounding box center [149, 381] width 29 height 9
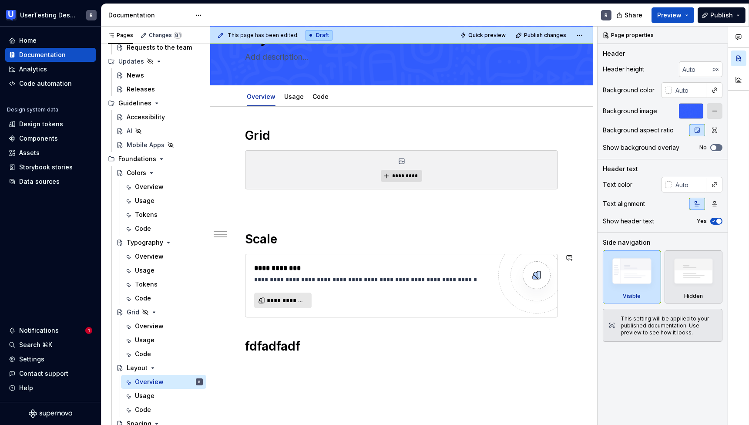
scroll to position [142, 0]
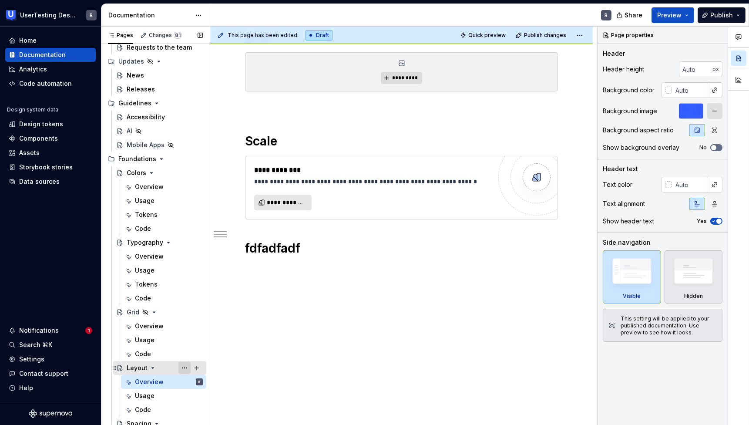
click at [179, 368] on button "Page tree" at bounding box center [184, 368] width 12 height 12
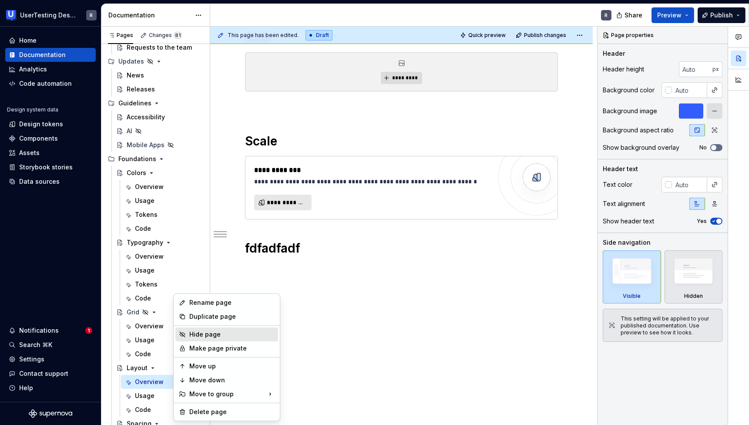
click at [209, 338] on div "Hide page" at bounding box center [231, 334] width 85 height 9
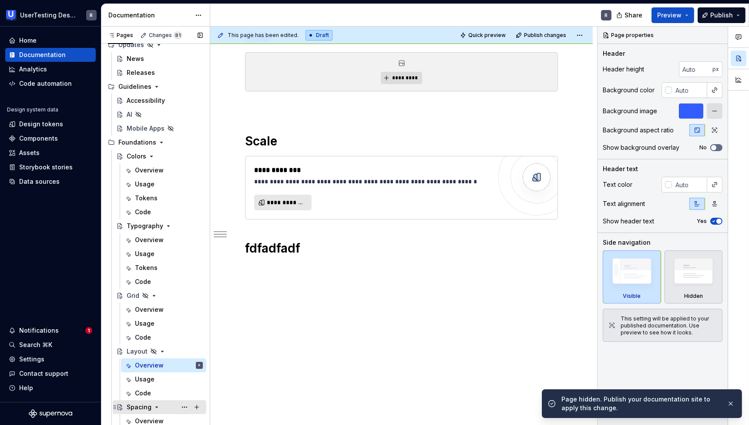
scroll to position [179, 0]
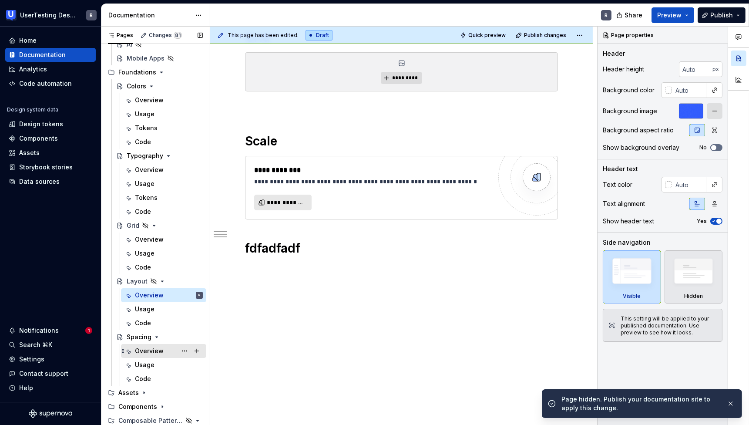
click at [143, 346] on div "Overview" at bounding box center [149, 350] width 29 height 9
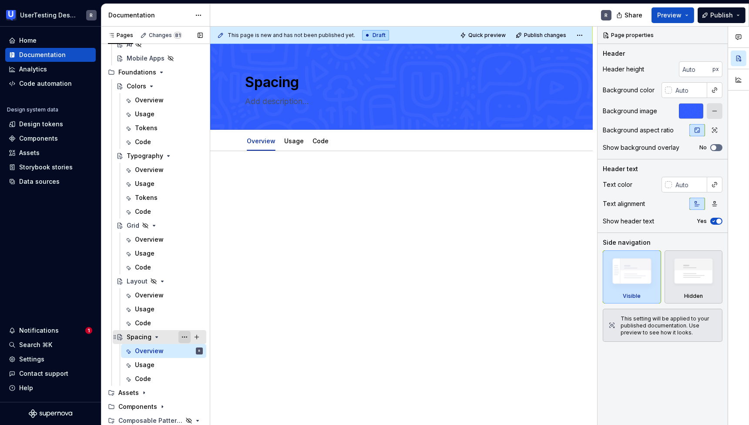
click at [178, 337] on button "Page tree" at bounding box center [184, 337] width 12 height 12
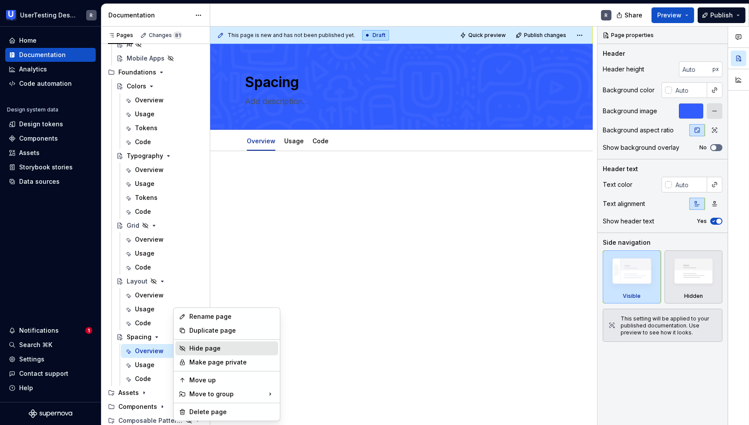
click at [191, 350] on div "Hide page" at bounding box center [231, 348] width 85 height 9
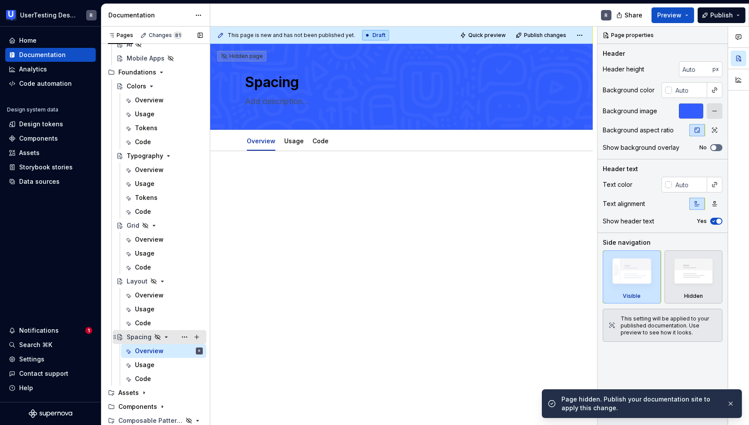
click at [165, 336] on icon "Page tree" at bounding box center [166, 336] width 2 height 1
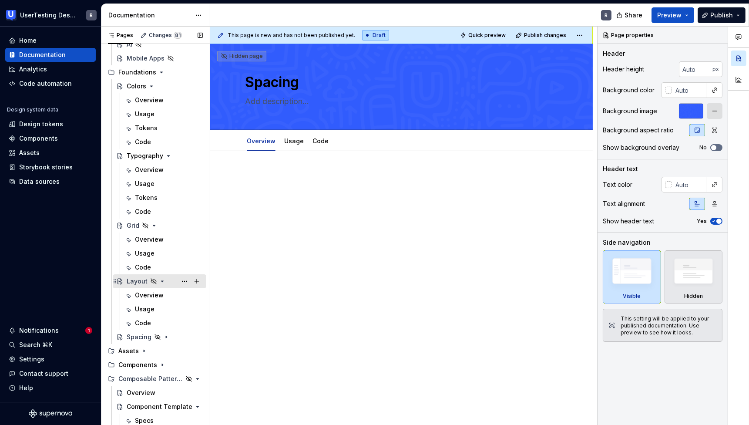
click at [159, 281] on icon "Page tree" at bounding box center [162, 281] width 7 height 7
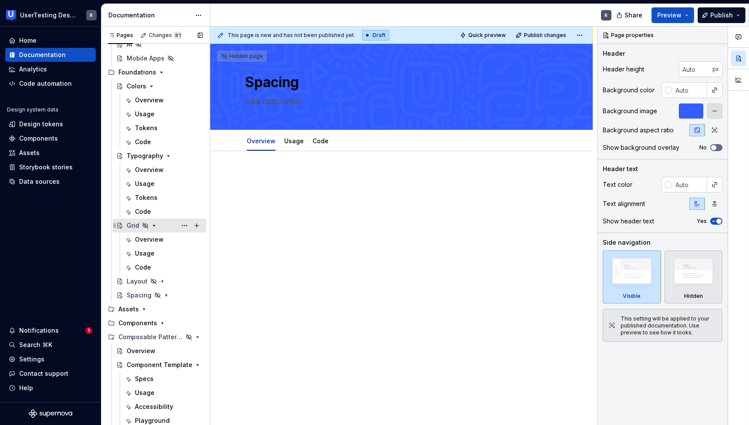
click at [154, 223] on icon "Page tree" at bounding box center [154, 225] width 7 height 7
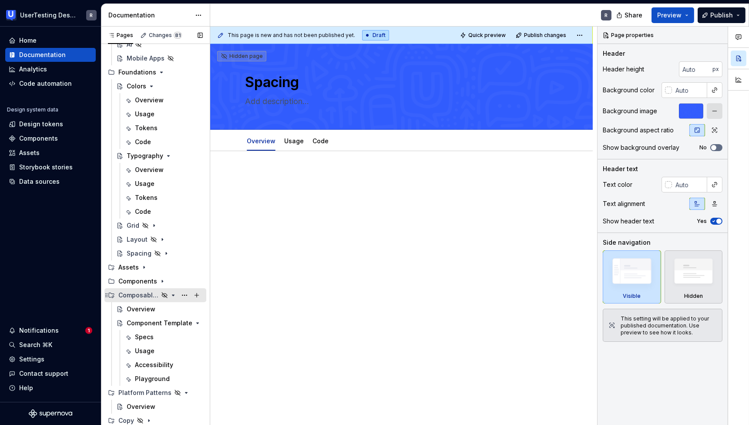
scroll to position [117, 0]
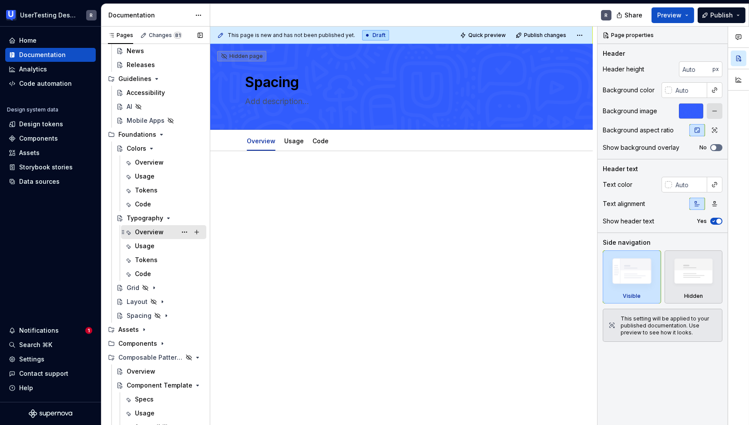
click at [143, 229] on div "Overview" at bounding box center [149, 232] width 29 height 9
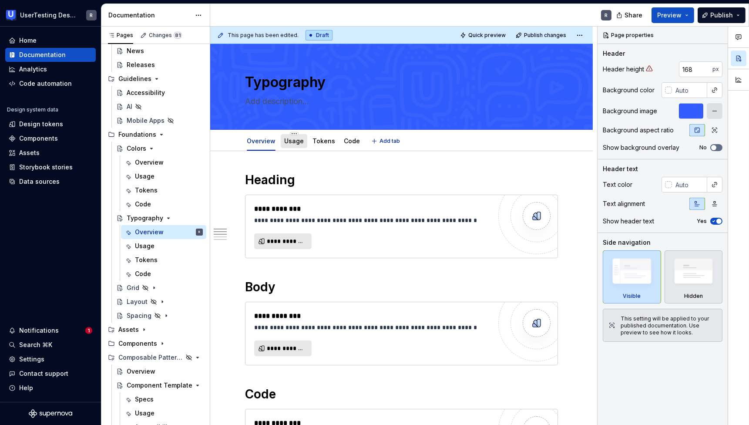
click at [292, 140] on link "Usage" at bounding box center [294, 140] width 20 height 7
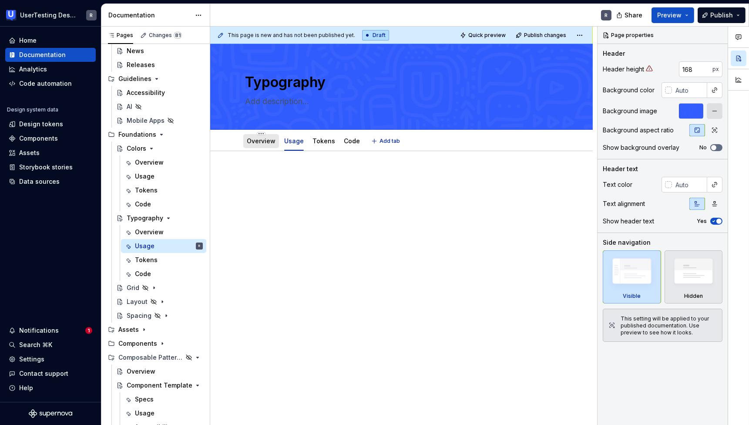
click at [253, 139] on link "Overview" at bounding box center [261, 140] width 29 height 7
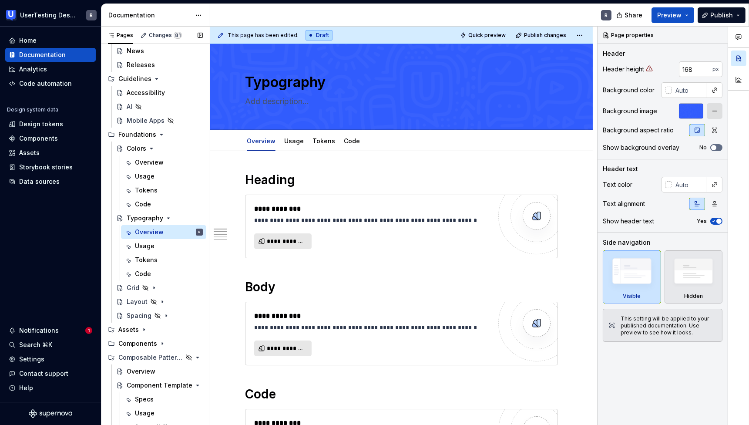
click at [0, 0] on button "Page tree" at bounding box center [0, 0] width 0 height 0
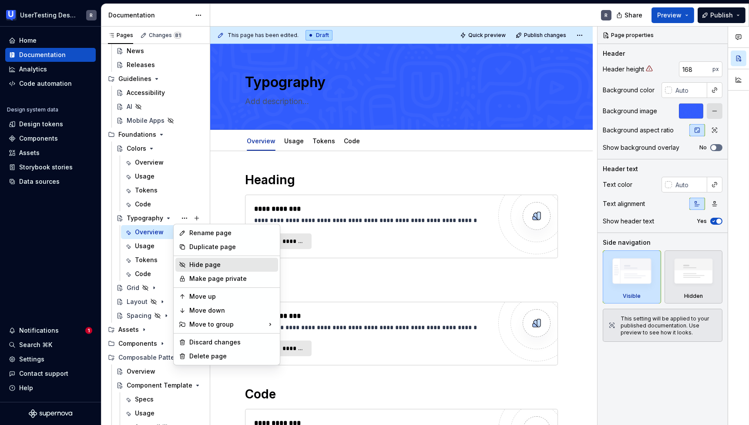
click at [195, 261] on div "Hide page" at bounding box center [231, 264] width 85 height 9
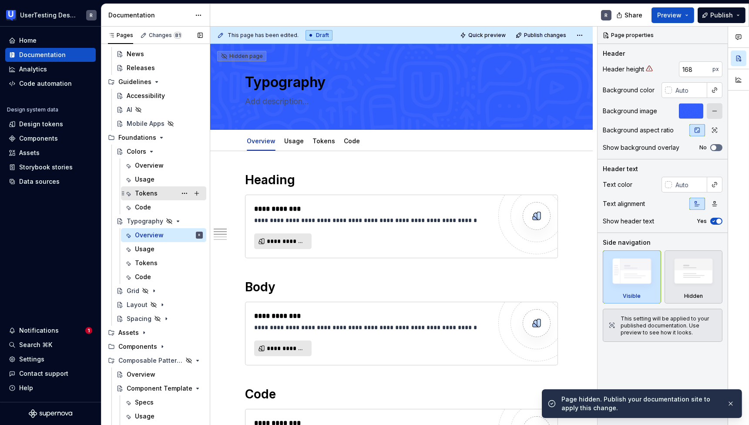
scroll to position [113, 0]
click at [134, 152] on div "Colors" at bounding box center [137, 152] width 20 height 9
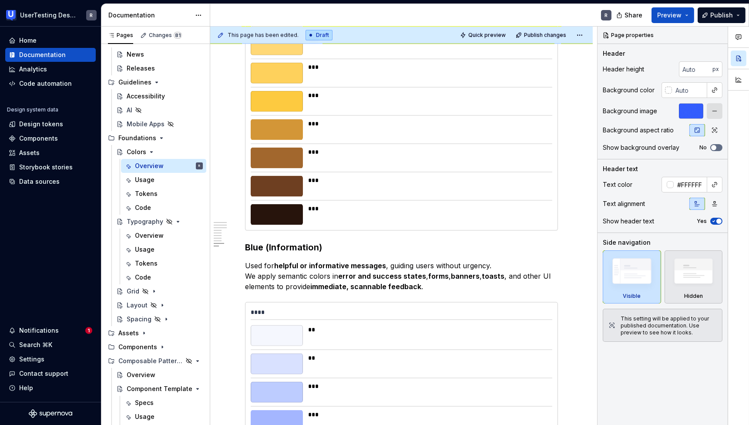
scroll to position [2244, 0]
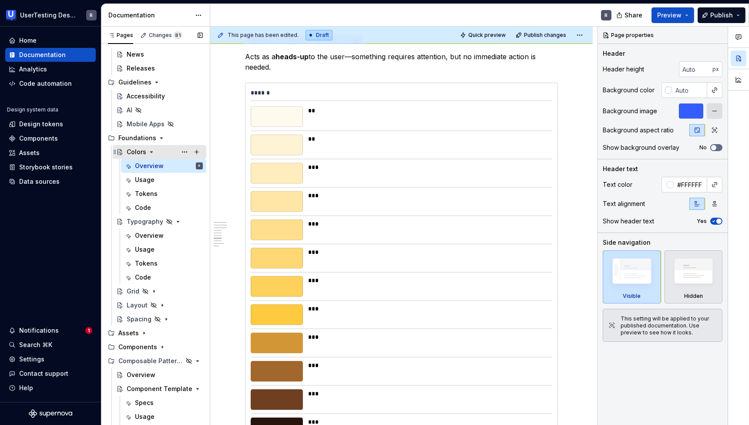
click at [151, 155] on icon "Page tree" at bounding box center [151, 151] width 7 height 7
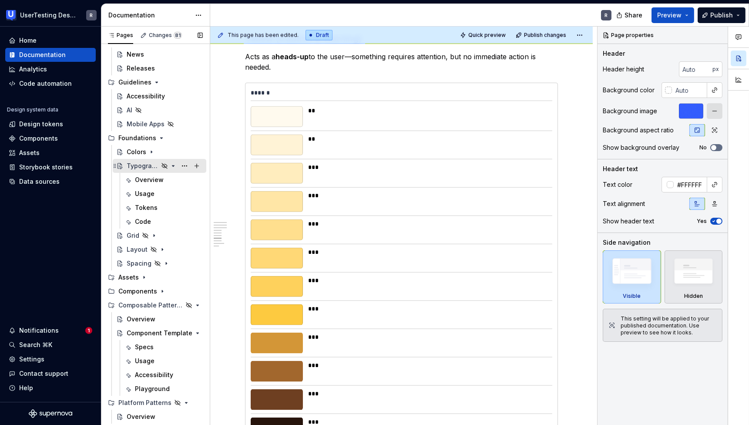
click at [172, 165] on icon "Page tree" at bounding box center [173, 165] width 2 height 1
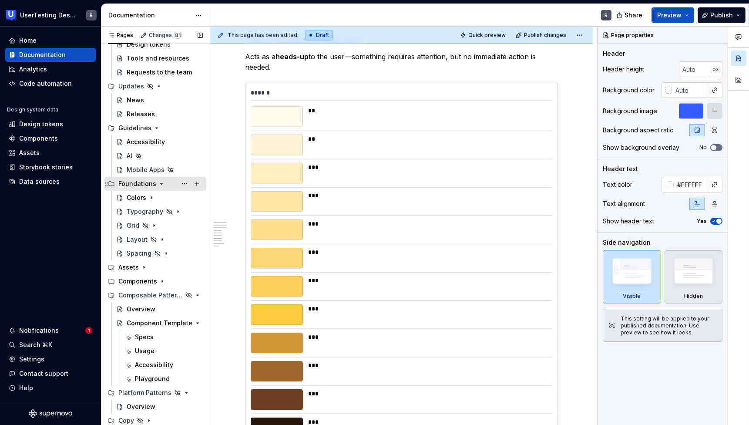
click at [164, 181] on div "Foundations" at bounding box center [160, 184] width 84 height 12
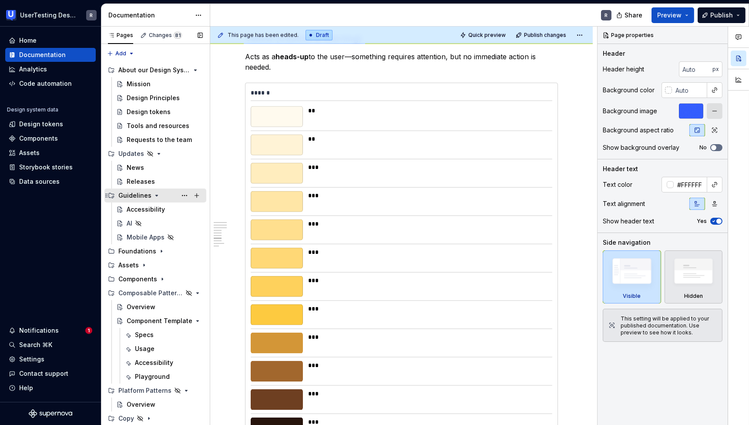
click at [154, 197] on icon "Page tree" at bounding box center [156, 195] width 7 height 7
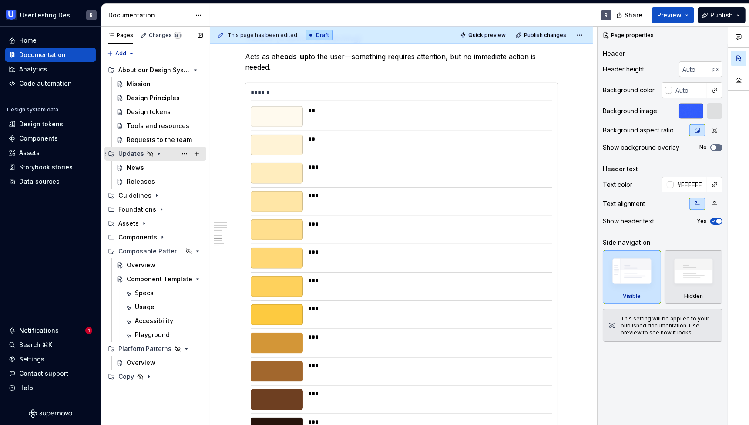
click at [157, 154] on icon "Page tree" at bounding box center [158, 153] width 7 height 7
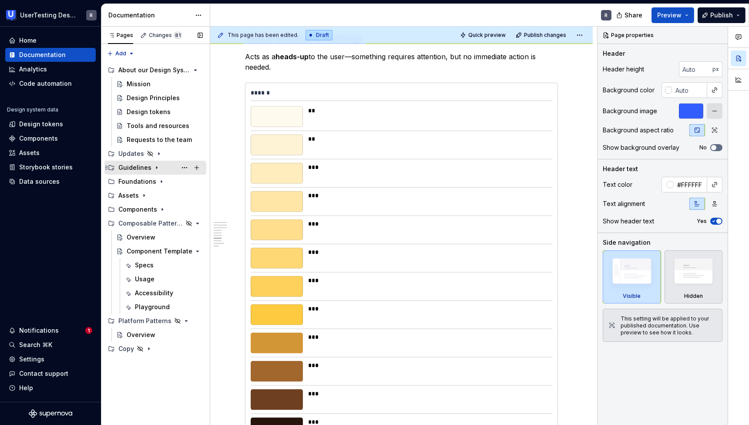
click at [130, 168] on div "Guidelines" at bounding box center [134, 167] width 33 height 9
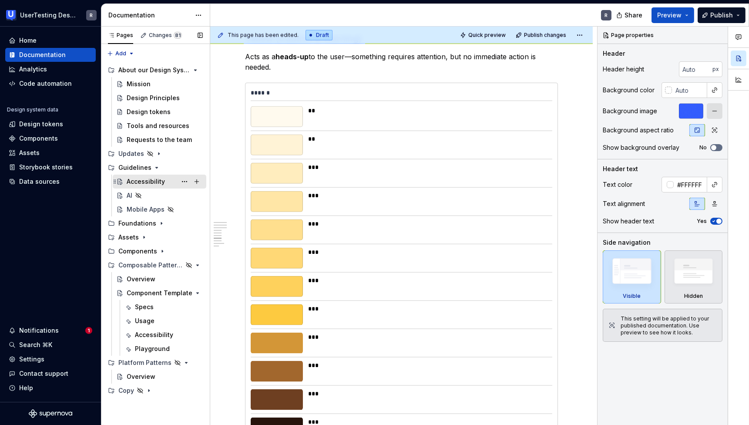
click at [140, 182] on div "Accessibility" at bounding box center [146, 181] width 38 height 9
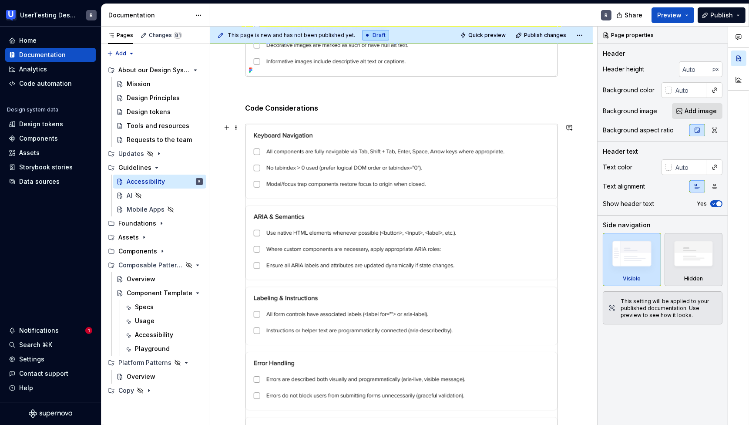
scroll to position [530, 0]
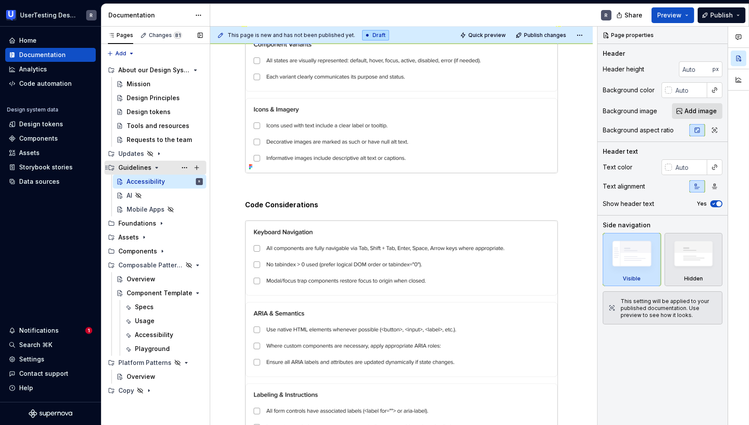
click at [153, 168] on icon "Page tree" at bounding box center [156, 167] width 7 height 7
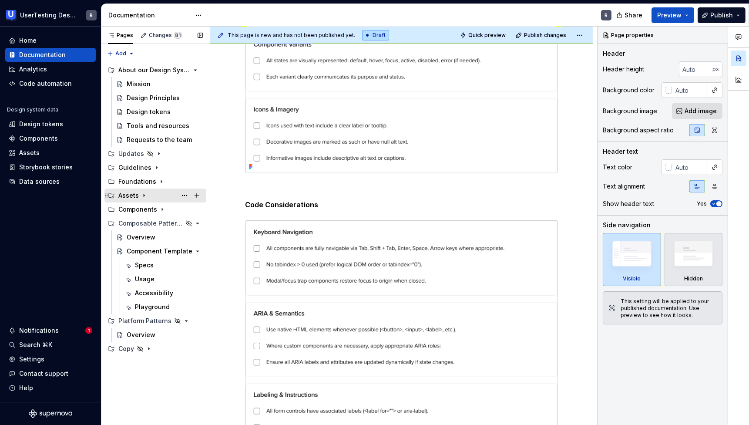
click at [142, 195] on icon "Page tree" at bounding box center [144, 195] width 7 height 7
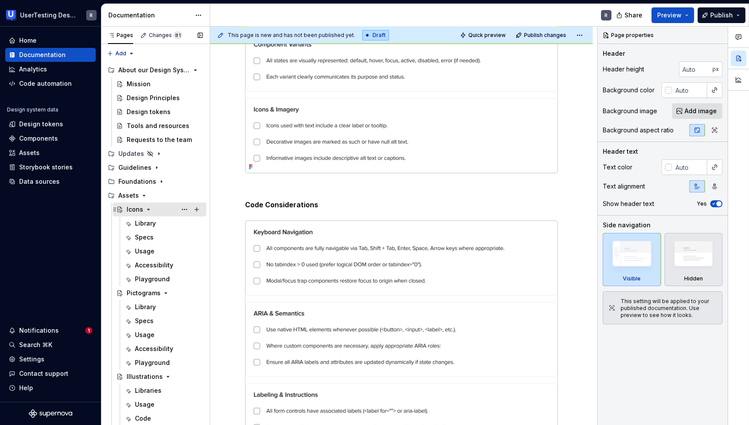
click at [146, 207] on icon "Page tree" at bounding box center [148, 209] width 7 height 7
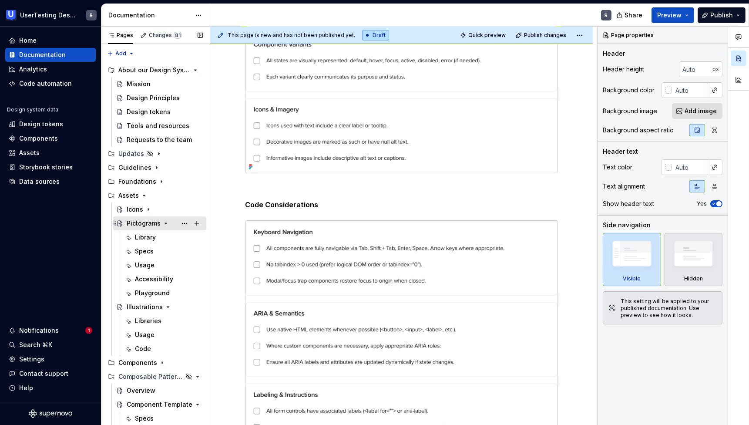
click at [165, 223] on icon "Page tree" at bounding box center [166, 223] width 2 height 1
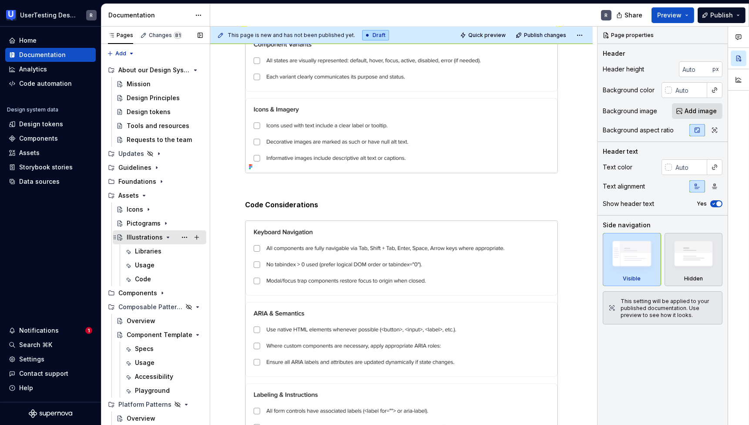
click at [131, 236] on div "Illustrations" at bounding box center [145, 237] width 36 height 9
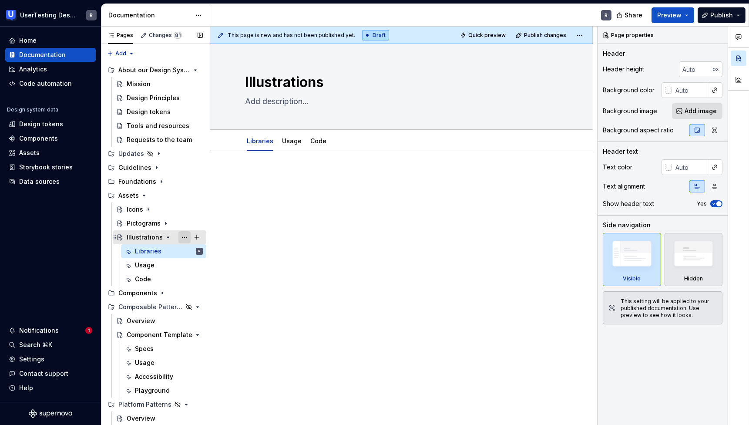
click at [178, 236] on button "Page tree" at bounding box center [184, 237] width 12 height 12
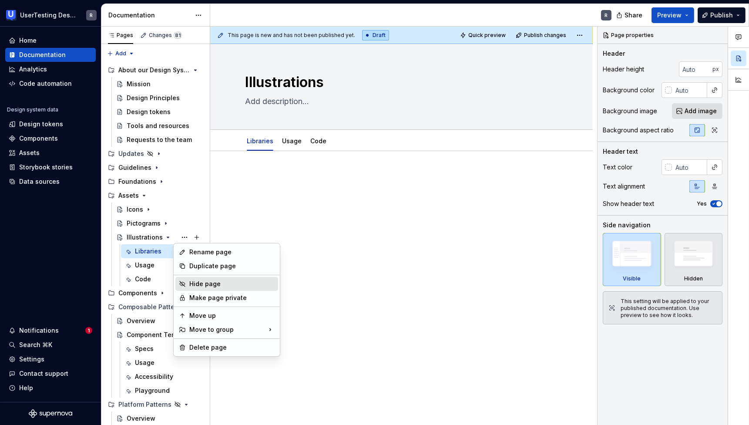
click at [197, 285] on div "Hide page" at bounding box center [231, 283] width 85 height 9
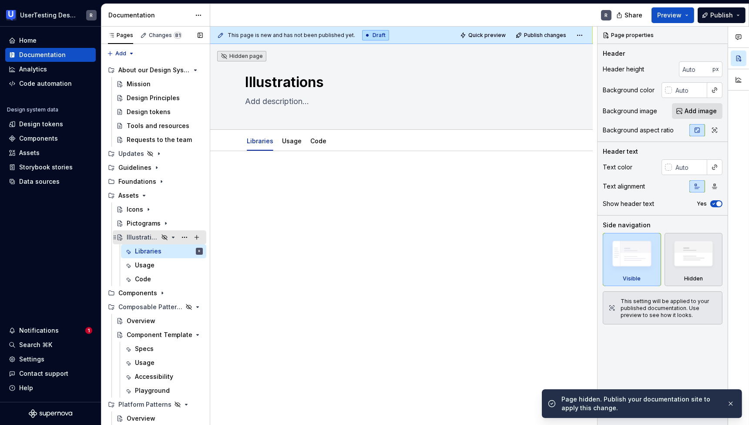
click at [172, 237] on icon "Page tree" at bounding box center [173, 237] width 2 height 1
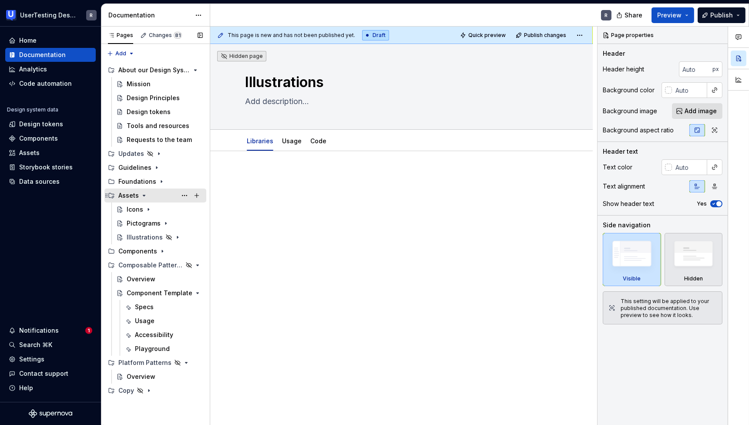
click at [142, 194] on icon "Page tree" at bounding box center [144, 195] width 7 height 7
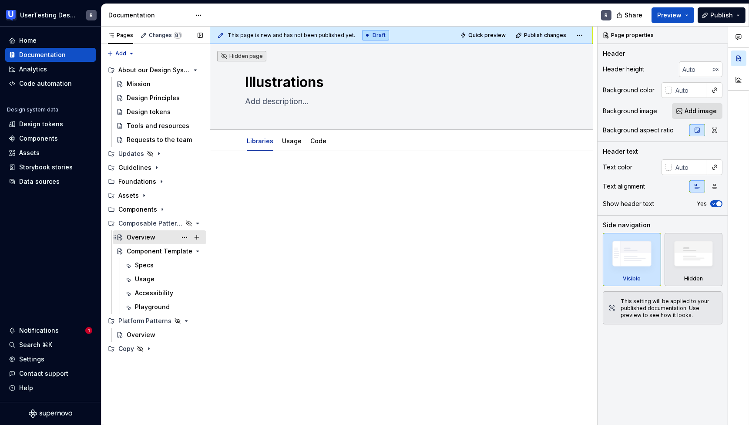
click at [141, 235] on div "Overview" at bounding box center [141, 237] width 29 height 9
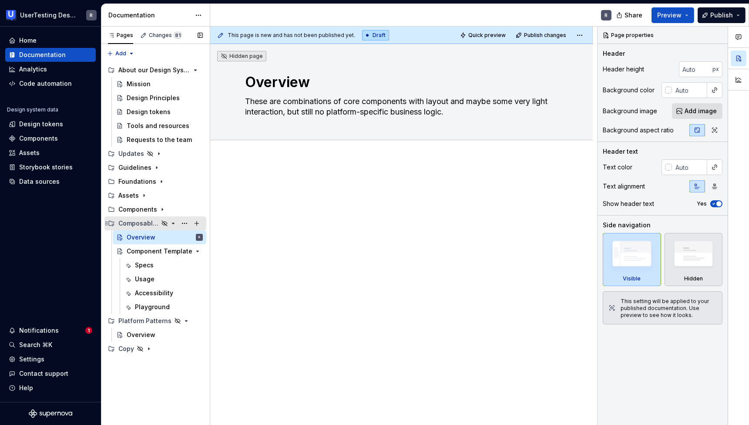
click at [172, 223] on icon "Page tree" at bounding box center [173, 223] width 7 height 7
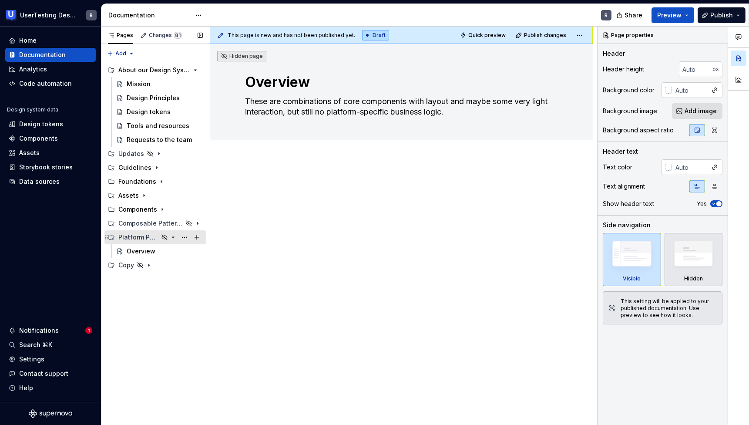
click at [174, 237] on icon "Page tree" at bounding box center [173, 237] width 7 height 7
click at [133, 83] on div "Mission" at bounding box center [139, 84] width 24 height 9
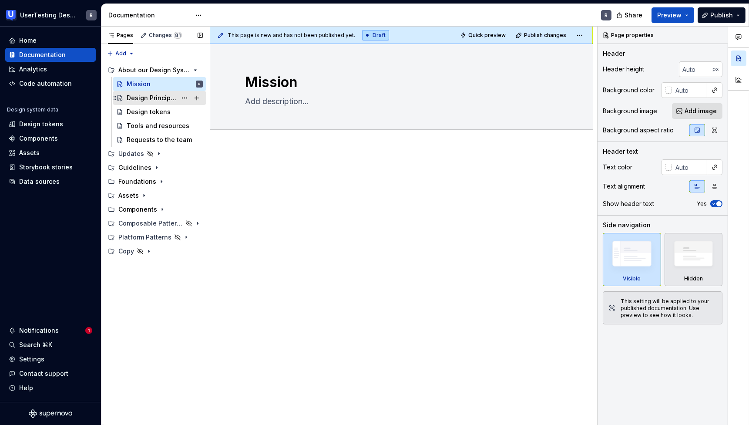
click at [138, 94] on div "Design Principles" at bounding box center [152, 98] width 50 height 9
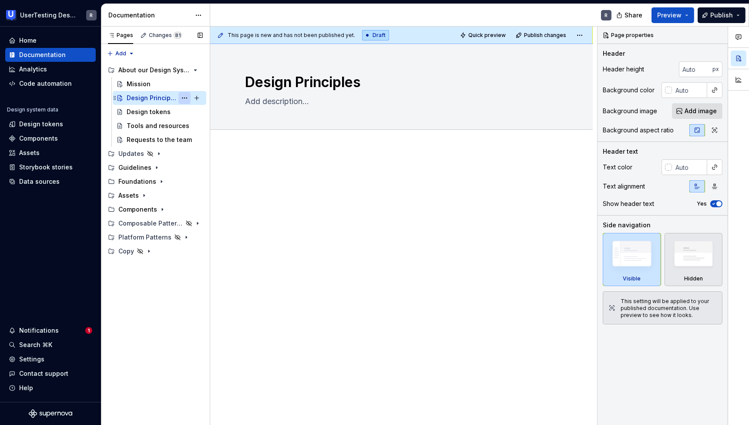
click at [182, 97] on button "Page tree" at bounding box center [184, 98] width 12 height 12
click at [134, 111] on div "Pages Changes 81 Add Accessibility guide for tree Page tree. Navigate the tree …" at bounding box center [155, 226] width 109 height 399
click at [138, 112] on div "Design tokens" at bounding box center [149, 111] width 44 height 9
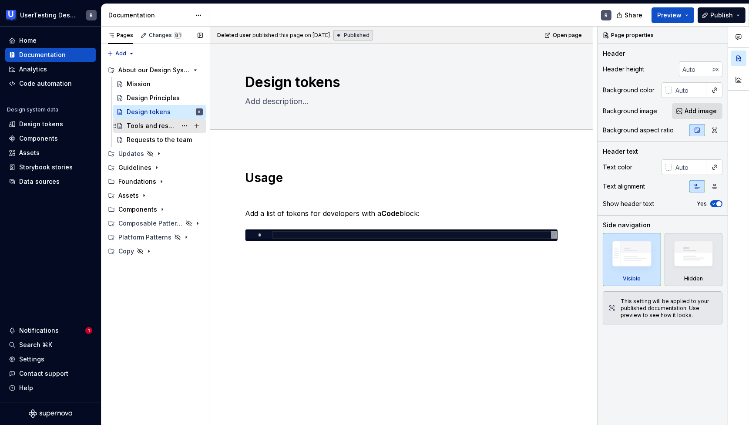
click at [149, 127] on div "Tools and resources" at bounding box center [152, 125] width 50 height 9
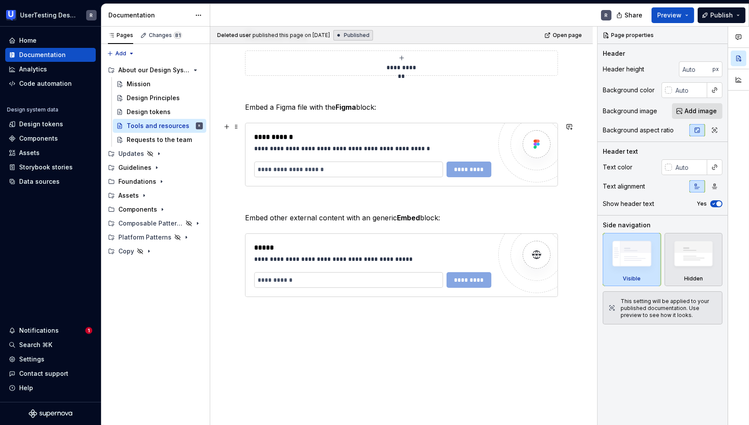
scroll to position [149, 0]
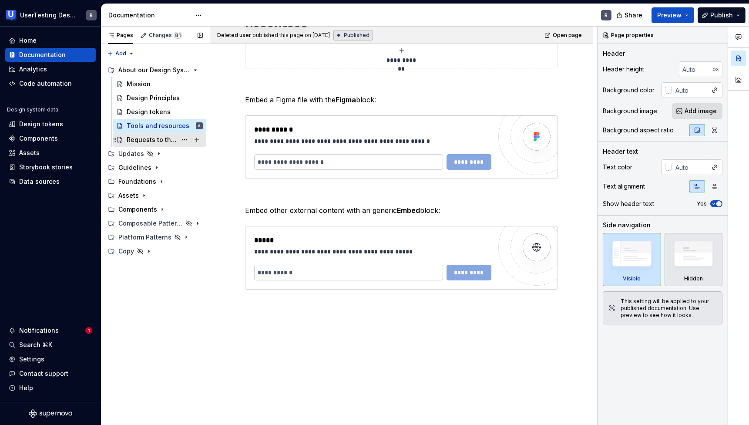
click at [148, 142] on div "Requests to the team" at bounding box center [152, 139] width 50 height 9
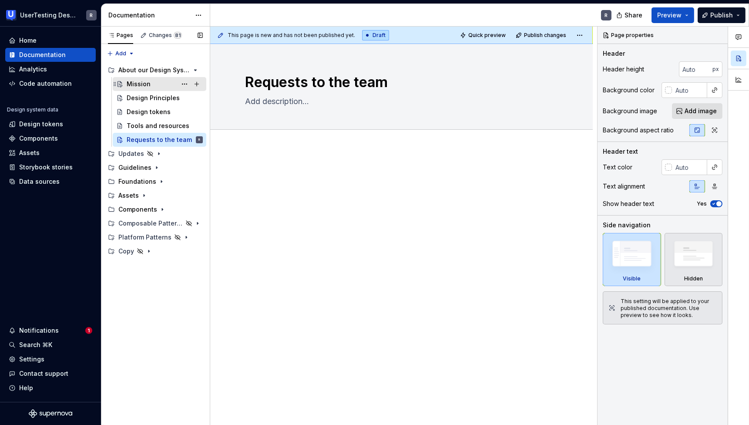
click at [134, 80] on div "Mission" at bounding box center [139, 84] width 24 height 9
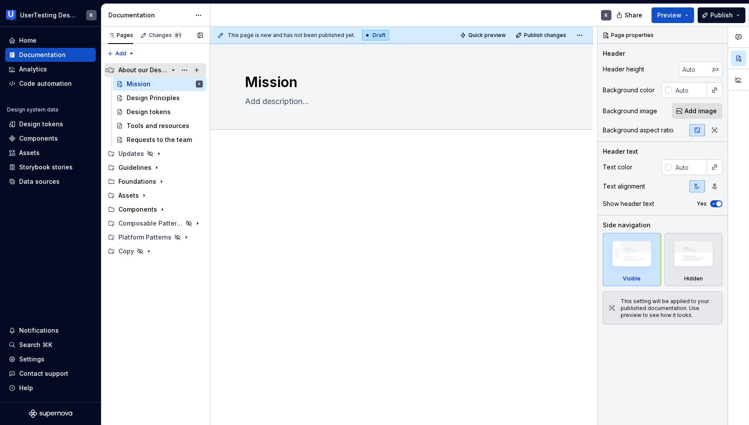
click at [171, 70] on icon "Page tree" at bounding box center [173, 70] width 7 height 7
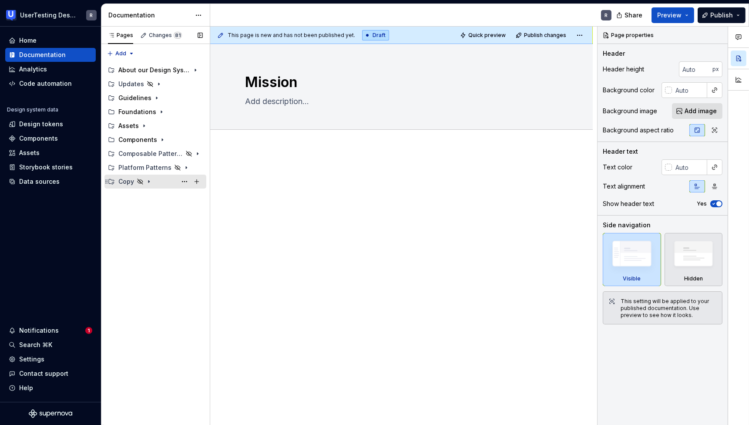
click at [140, 181] on icon "Page tree" at bounding box center [140, 181] width 7 height 7
click at [184, 181] on button "Page tree" at bounding box center [184, 181] width 12 height 12
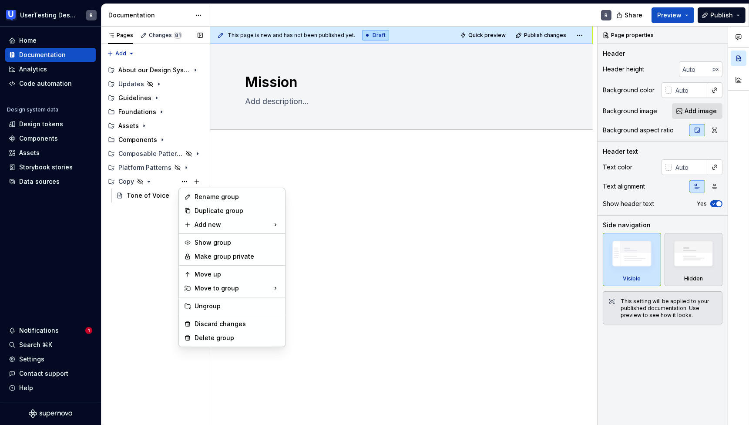
click at [184, 181] on div "Pages Changes 81 Add Accessibility guide for tree Page tree. Navigate the tree …" at bounding box center [155, 226] width 109 height 399
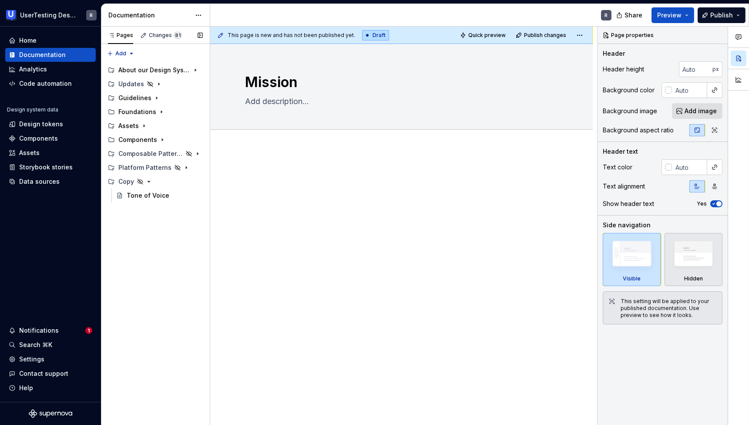
click at [0, 0] on button "Page tree" at bounding box center [0, 0] width 0 height 0
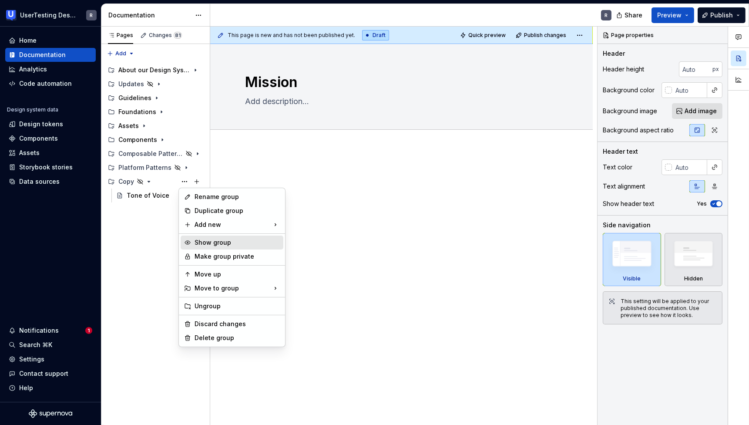
click at [195, 240] on div "Show group" at bounding box center [237, 242] width 85 height 9
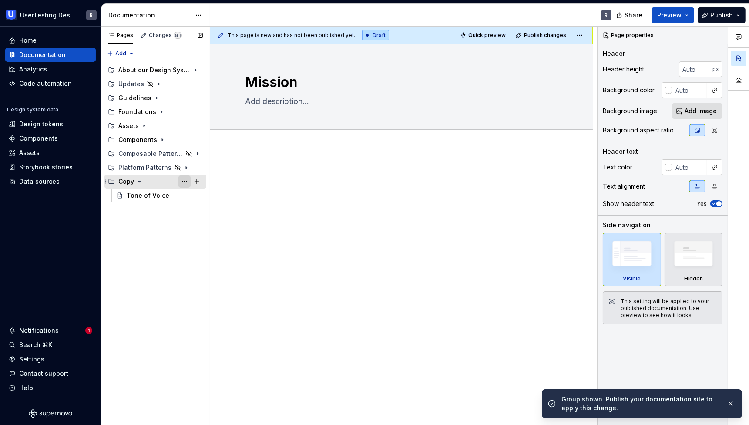
click at [183, 180] on button "Page tree" at bounding box center [184, 181] width 12 height 12
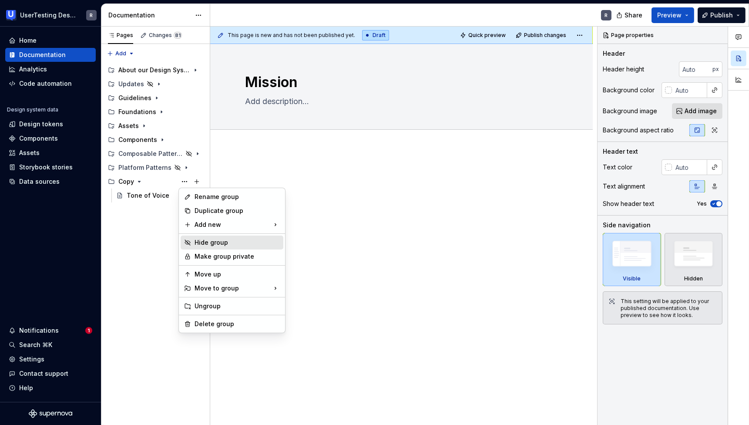
click at [206, 243] on div "Hide group" at bounding box center [237, 242] width 85 height 9
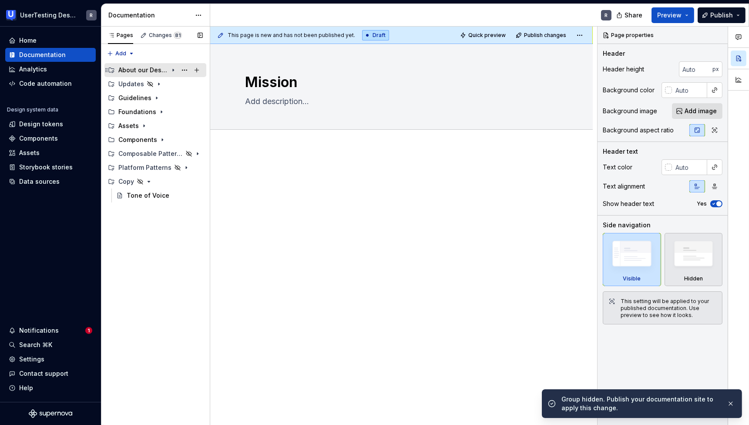
click at [145, 73] on div "About our Design System" at bounding box center [143, 70] width 50 height 9
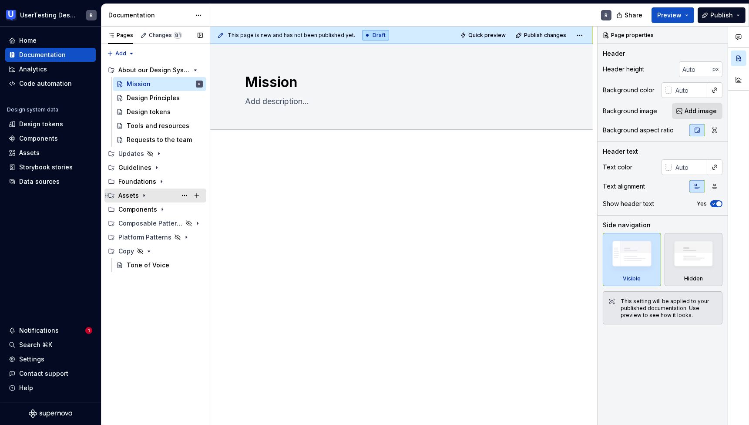
click at [139, 190] on div "Assets" at bounding box center [160, 195] width 84 height 12
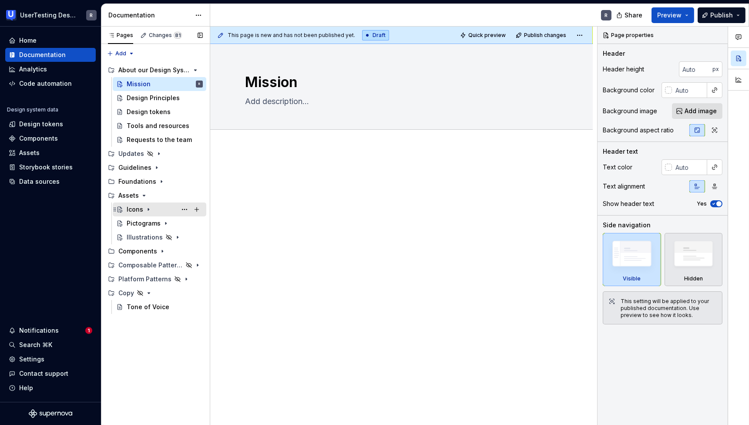
click at [134, 212] on div "Icons" at bounding box center [135, 209] width 17 height 9
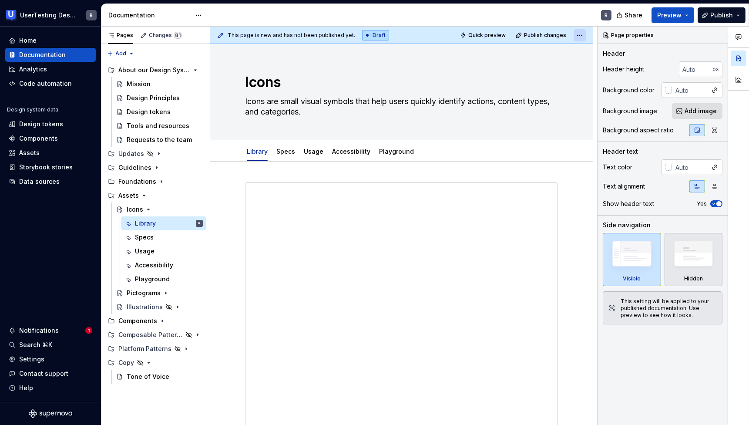
click at [580, 35] on html "UserTesting Design System R Home Documentation Analytics Code automation Design…" at bounding box center [374, 212] width 749 height 425
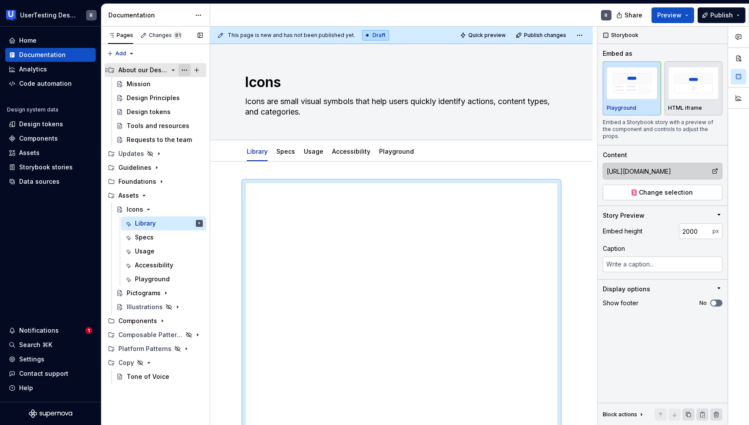
click at [186, 67] on button "Page tree" at bounding box center [184, 70] width 12 height 12
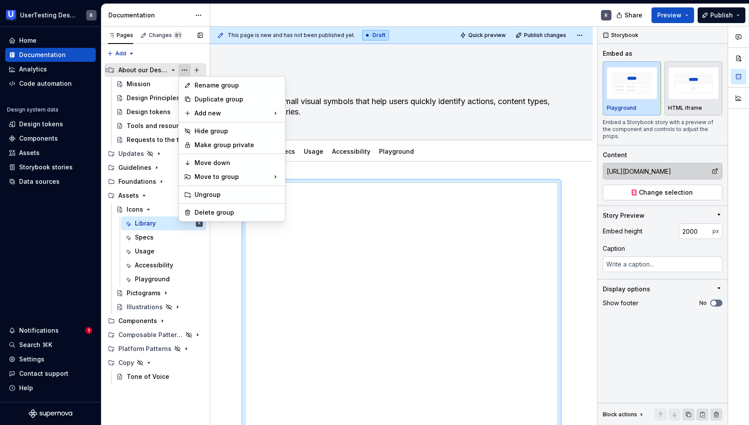
click at [186, 67] on div "Pages Changes 81 Add Accessibility guide for tree Page tree. Navigate the tree …" at bounding box center [155, 226] width 109 height 399
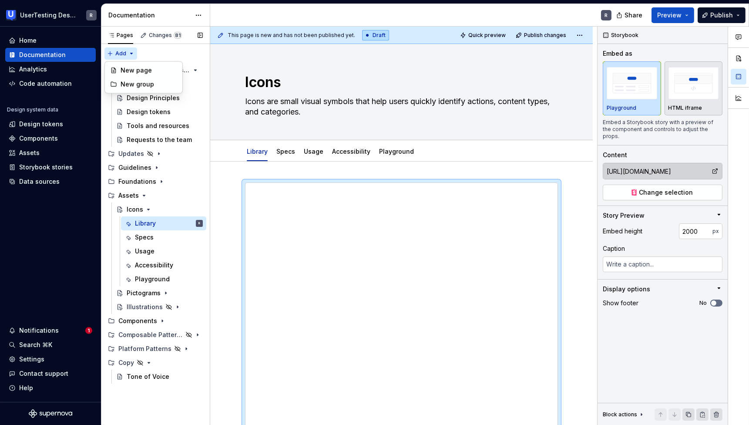
click at [120, 51] on div "Pages Changes 81 Add Accessibility guide for tree Page tree. Navigate the tree …" at bounding box center [155, 226] width 109 height 399
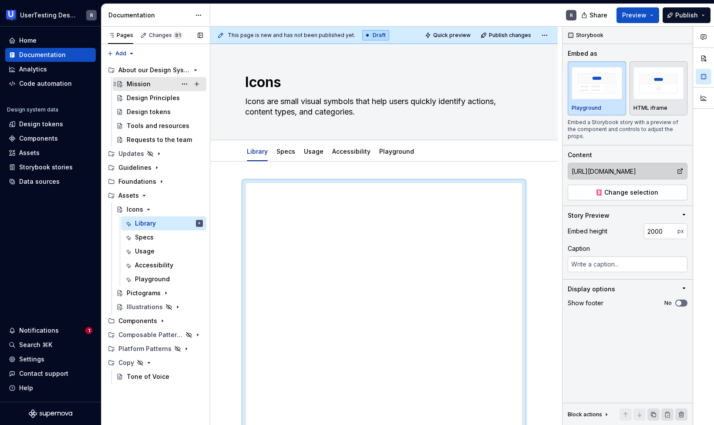
click at [147, 83] on div "Mission" at bounding box center [139, 84] width 24 height 9
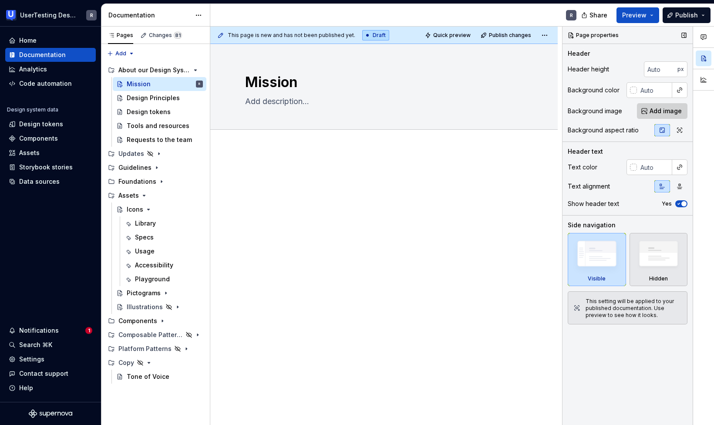
click at [648, 113] on button "Add image" at bounding box center [662, 111] width 50 height 16
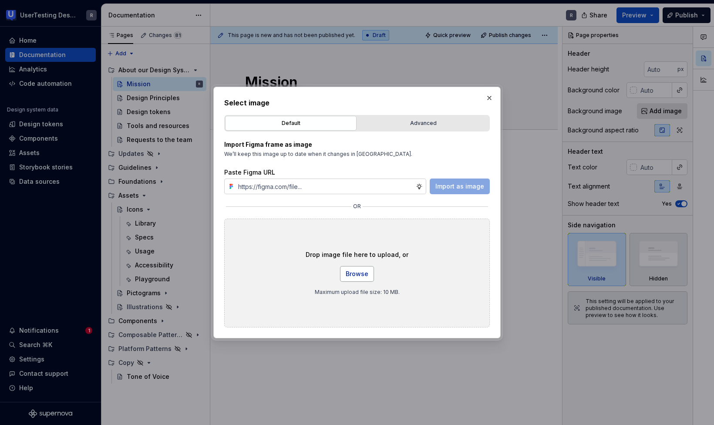
click at [369, 272] on button "Browse" at bounding box center [357, 274] width 34 height 16
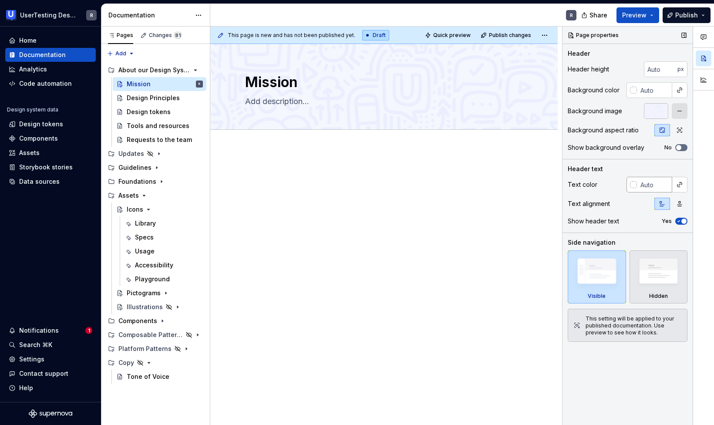
click at [634, 185] on div at bounding box center [633, 184] width 7 height 7
click at [681, 180] on div "Comments Open comments No comments yet Select ‘Comment’ from the block context …" at bounding box center [637, 226] width 151 height 399
click at [678, 182] on button "button" at bounding box center [679, 184] width 12 height 12
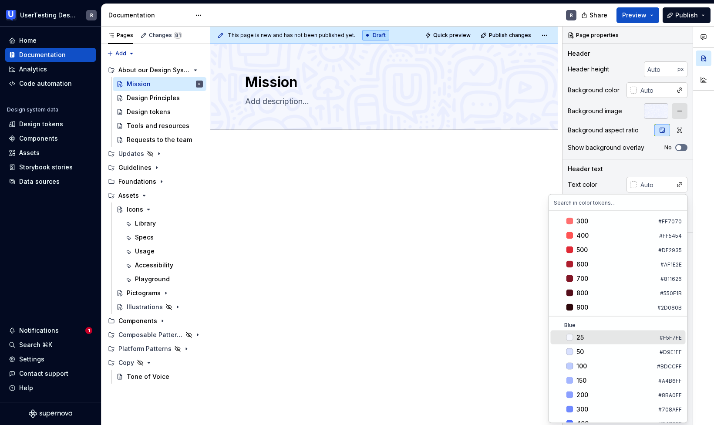
scroll to position [212, 0]
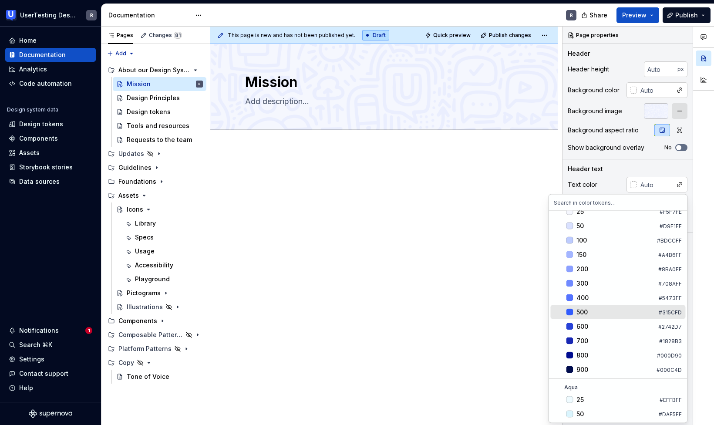
click at [592, 305] on span "500 #315CFD" at bounding box center [617, 312] width 135 height 14
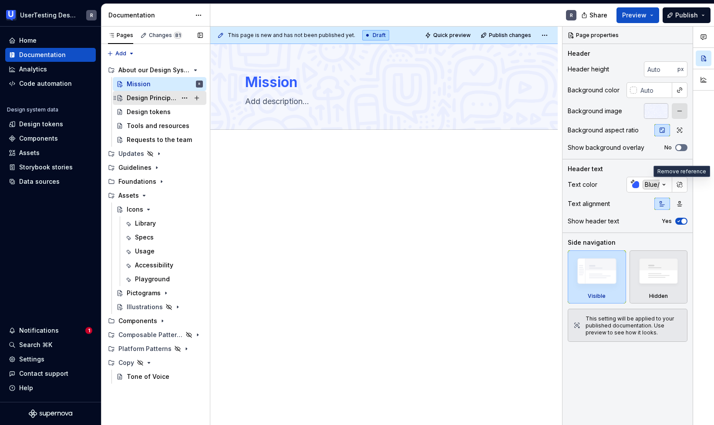
click at [148, 97] on div "Design Principles" at bounding box center [152, 98] width 50 height 9
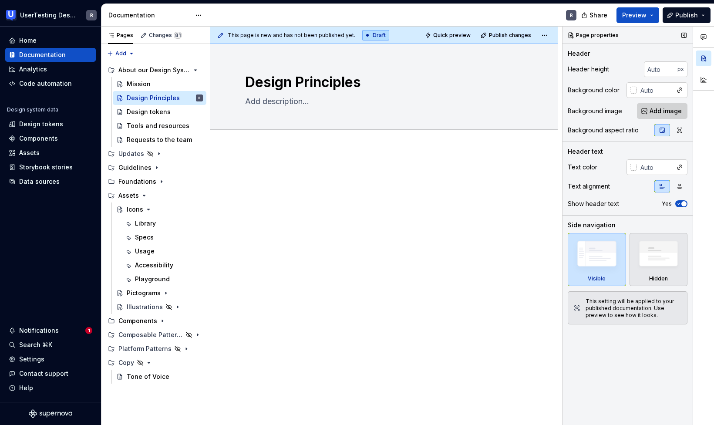
click at [673, 112] on span "Add image" at bounding box center [665, 111] width 32 height 9
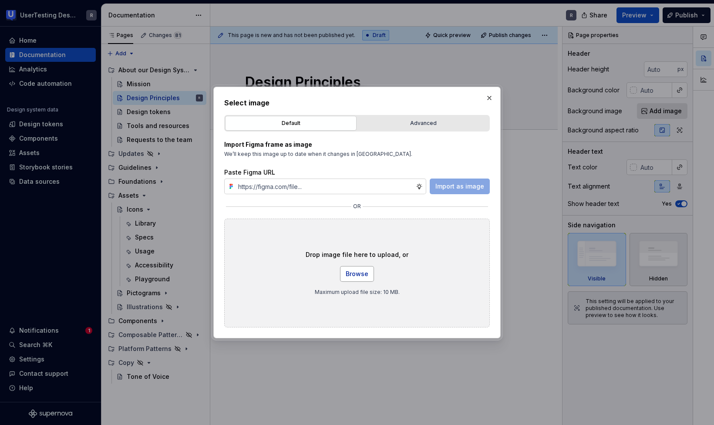
click at [360, 274] on span "Browse" at bounding box center [357, 273] width 23 height 9
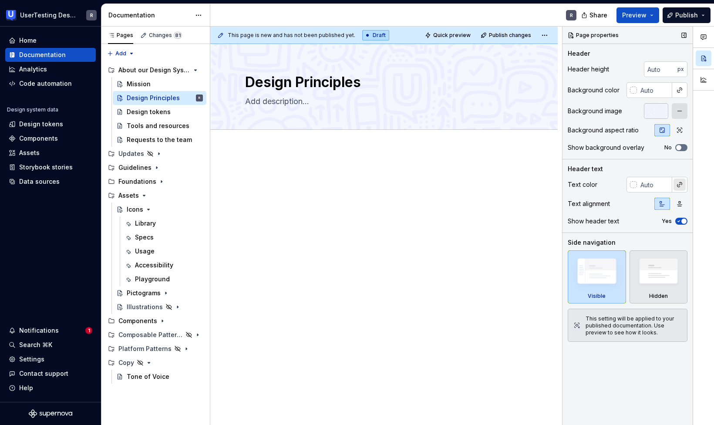
click at [683, 181] on button "button" at bounding box center [679, 184] width 12 height 12
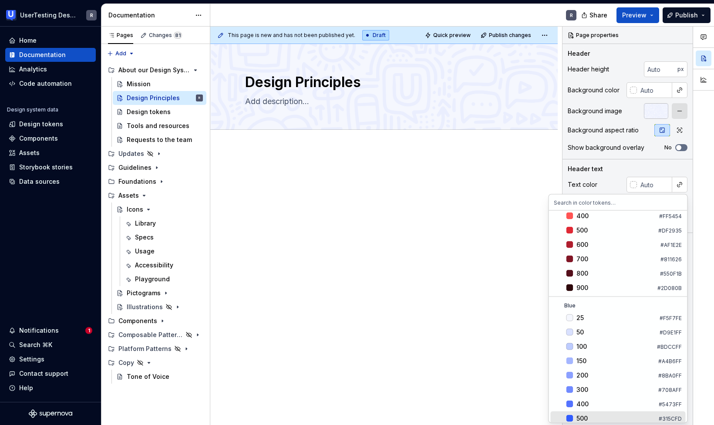
scroll to position [177, 0]
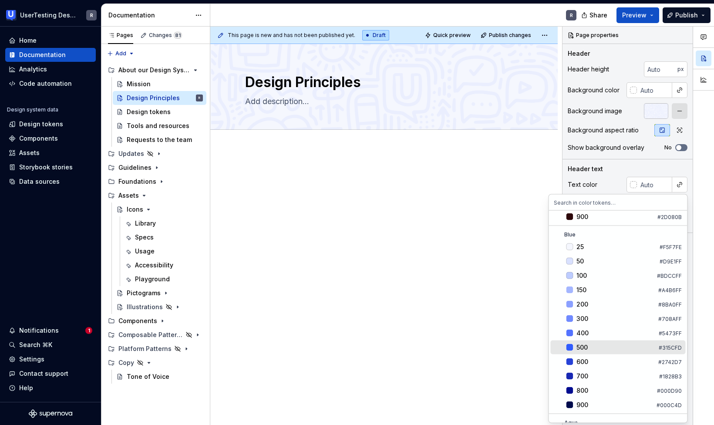
click at [589, 343] on div "500" at bounding box center [615, 347] width 79 height 9
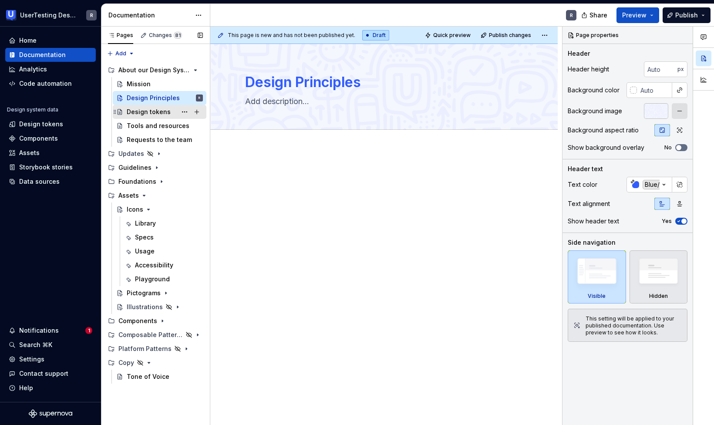
click at [142, 110] on div "Design tokens" at bounding box center [149, 111] width 44 height 9
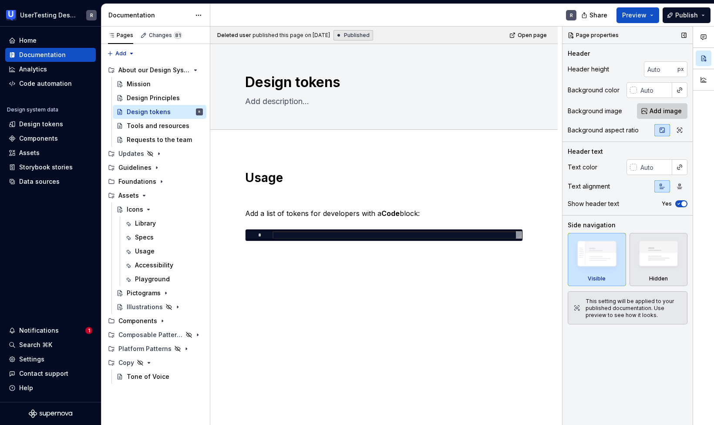
click at [667, 111] on span "Add image" at bounding box center [665, 111] width 32 height 9
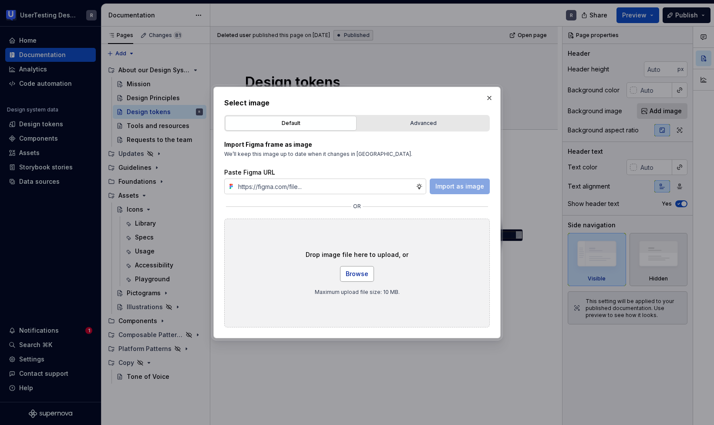
click at [353, 272] on span "Browse" at bounding box center [357, 273] width 23 height 9
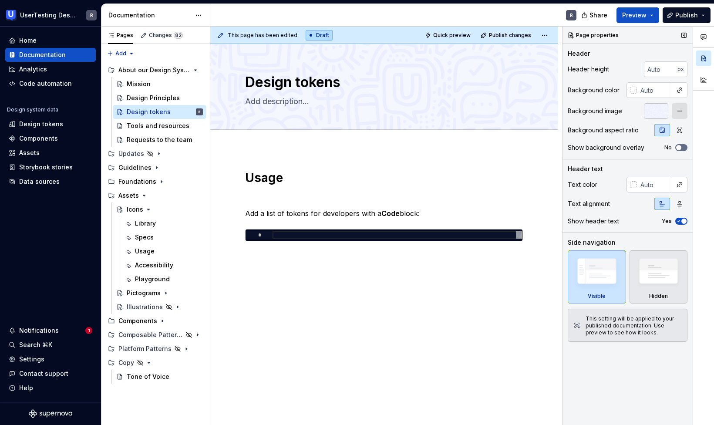
click at [685, 190] on span at bounding box center [679, 184] width 12 height 12
click at [681, 186] on button "button" at bounding box center [679, 184] width 12 height 12
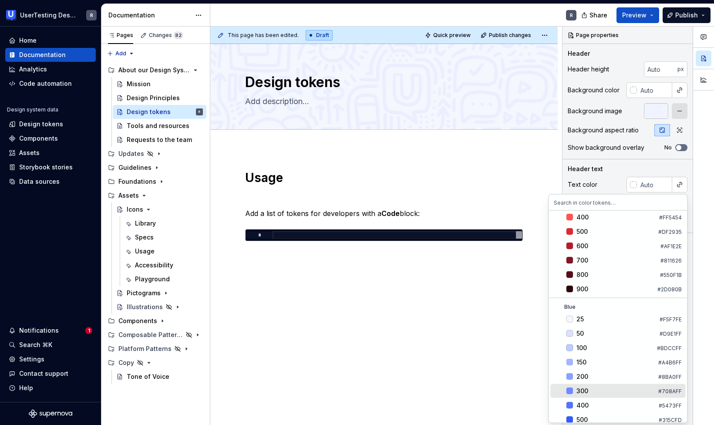
scroll to position [167, 0]
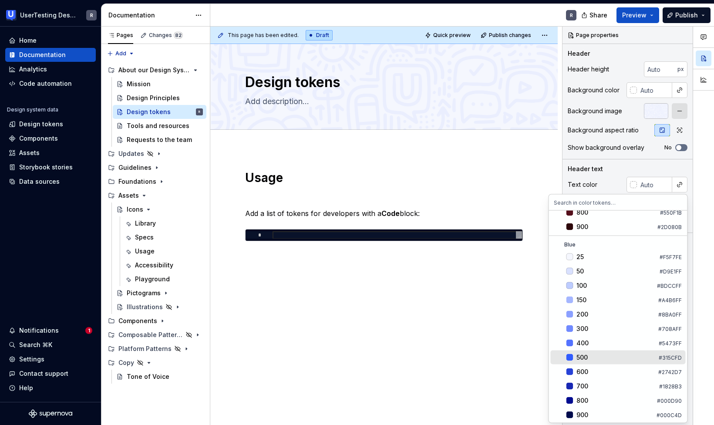
click at [590, 353] on div "500" at bounding box center [615, 357] width 79 height 9
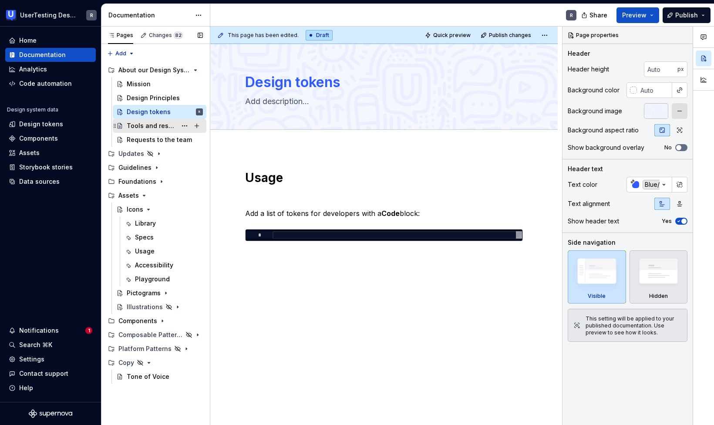
click at [140, 123] on div "Tools and resources" at bounding box center [152, 125] width 50 height 9
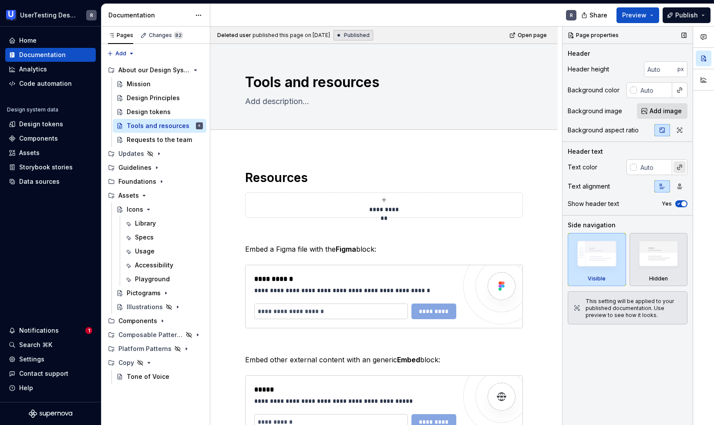
click at [678, 164] on button "button" at bounding box center [679, 167] width 12 height 12
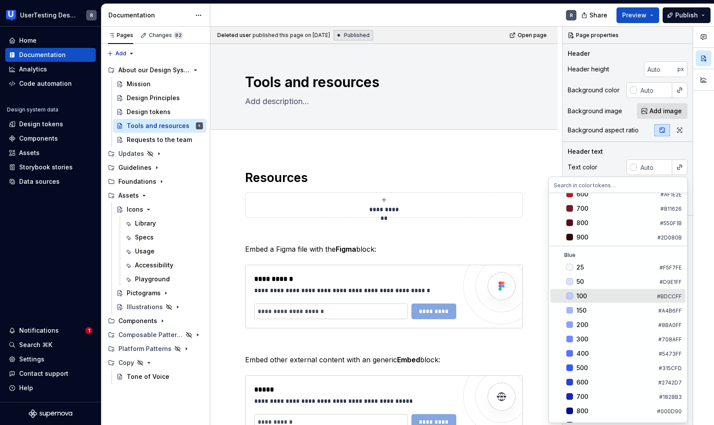
scroll to position [206, 0]
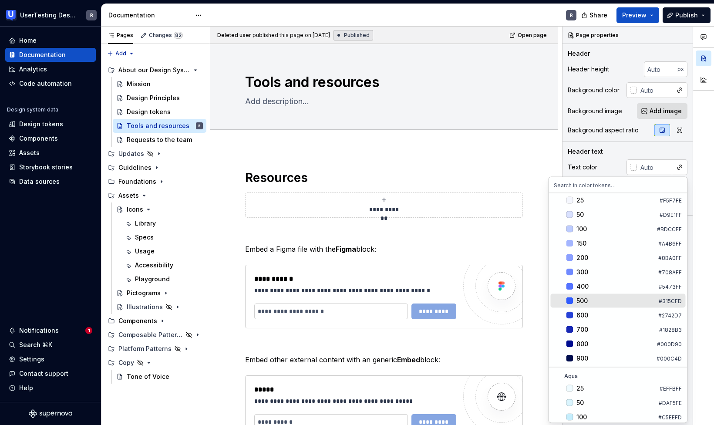
click at [589, 296] on div "500" at bounding box center [615, 300] width 79 height 9
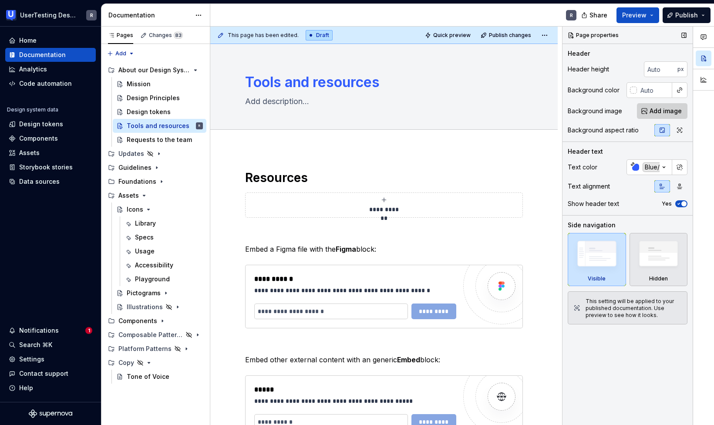
click at [660, 114] on span "Add image" at bounding box center [665, 111] width 32 height 9
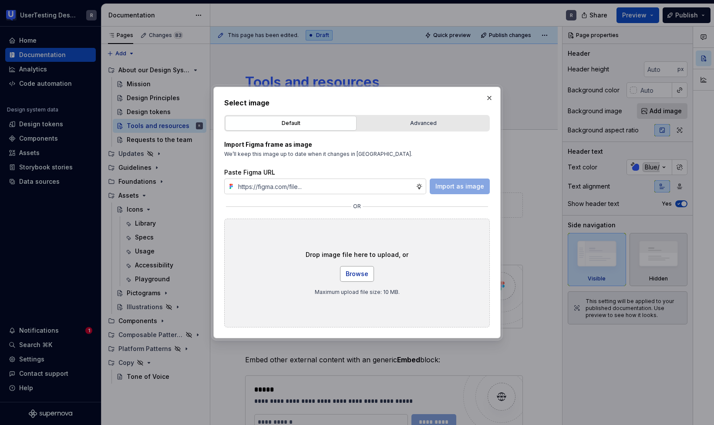
click at [364, 273] on span "Browse" at bounding box center [357, 273] width 23 height 9
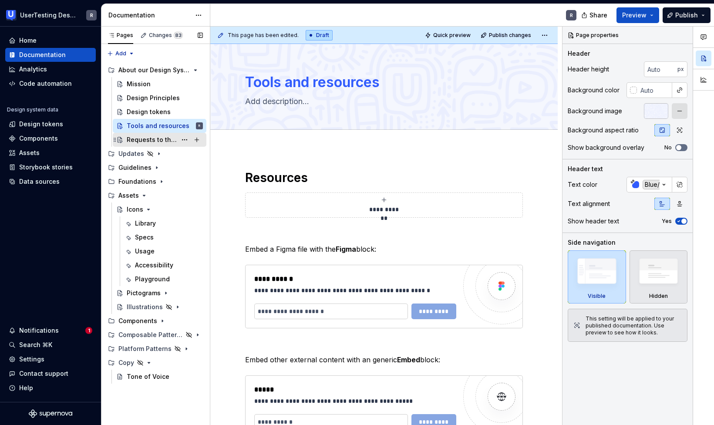
click at [137, 138] on div "Requests to the team" at bounding box center [152, 139] width 50 height 9
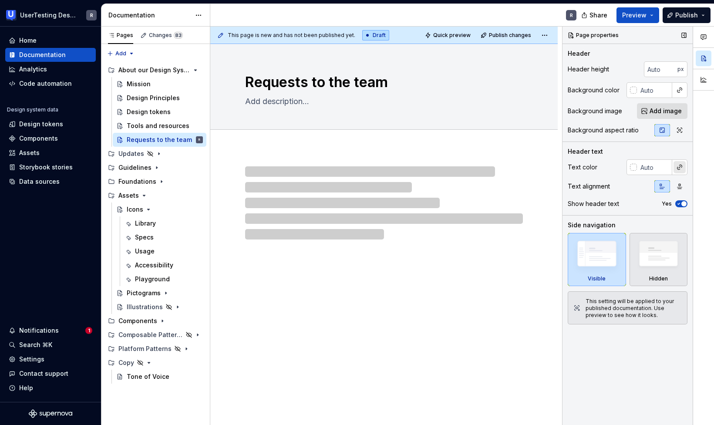
click at [676, 170] on button "button" at bounding box center [679, 167] width 12 height 12
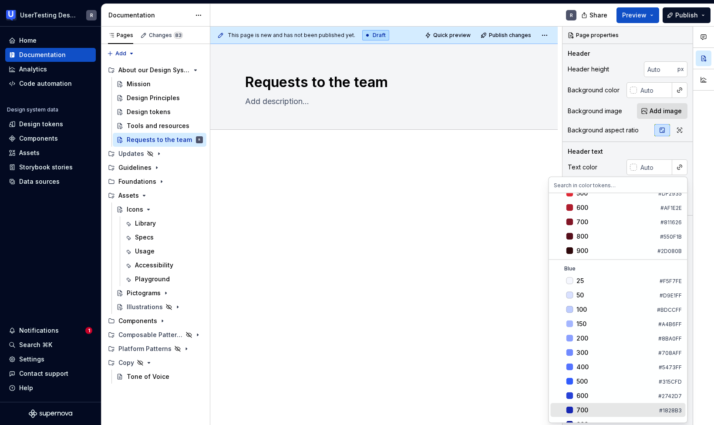
scroll to position [208, 0]
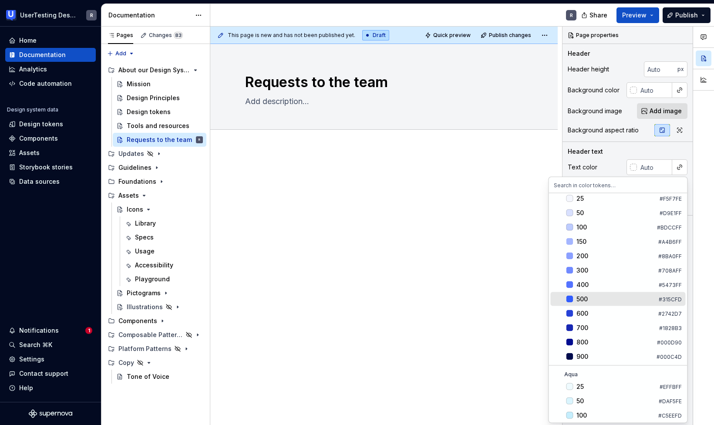
click at [584, 297] on div "500" at bounding box center [581, 299] width 11 height 9
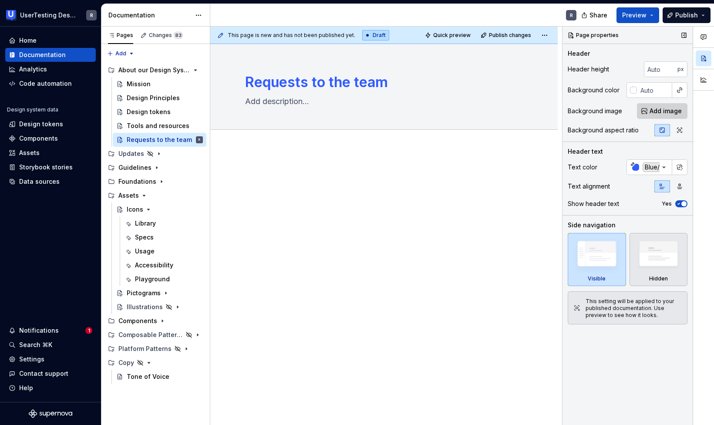
click at [648, 110] on button "Add image" at bounding box center [662, 111] width 50 height 16
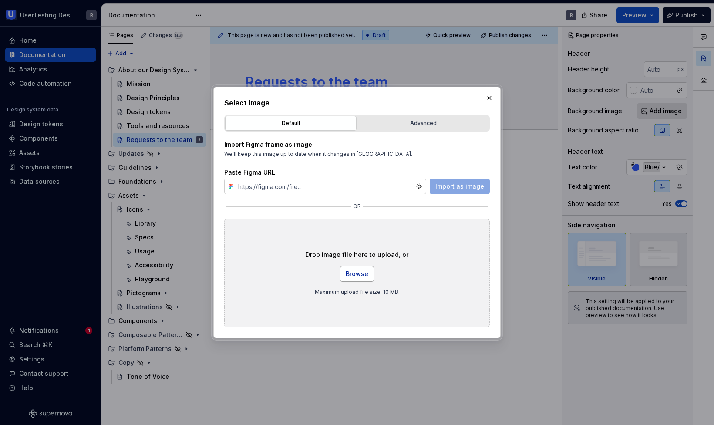
click at [363, 269] on span "Browse" at bounding box center [357, 273] width 23 height 9
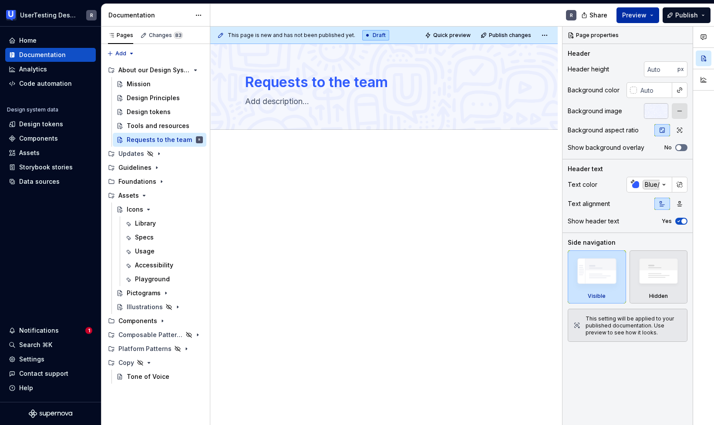
click at [628, 15] on span "Preview" at bounding box center [634, 15] width 24 height 9
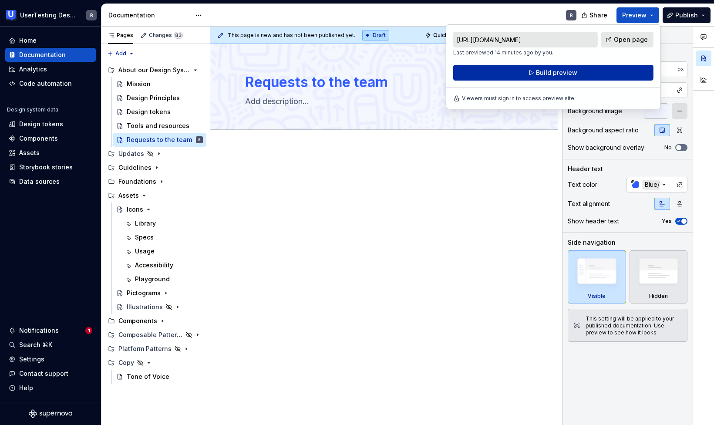
click at [550, 70] on span "Build preview" at bounding box center [556, 72] width 41 height 9
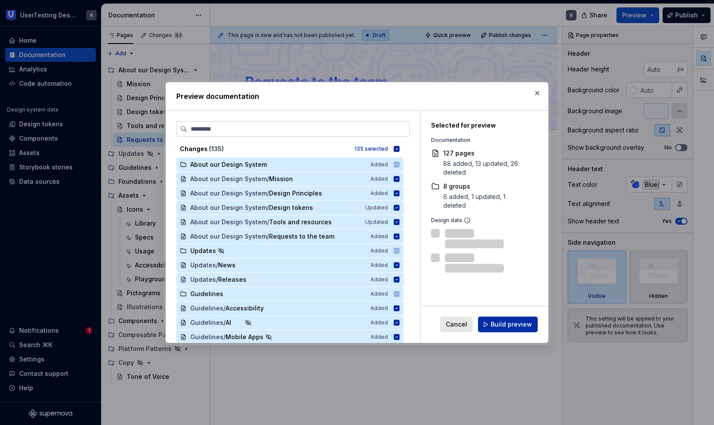
click at [483, 324] on button "Build preview" at bounding box center [508, 324] width 60 height 16
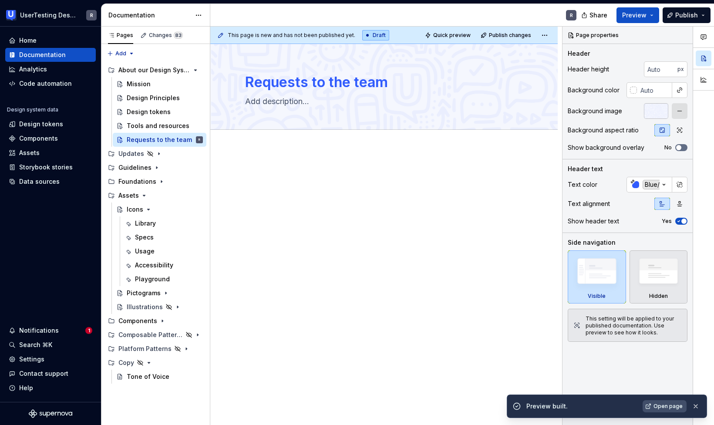
click at [669, 409] on span "Open page" at bounding box center [667, 406] width 29 height 7
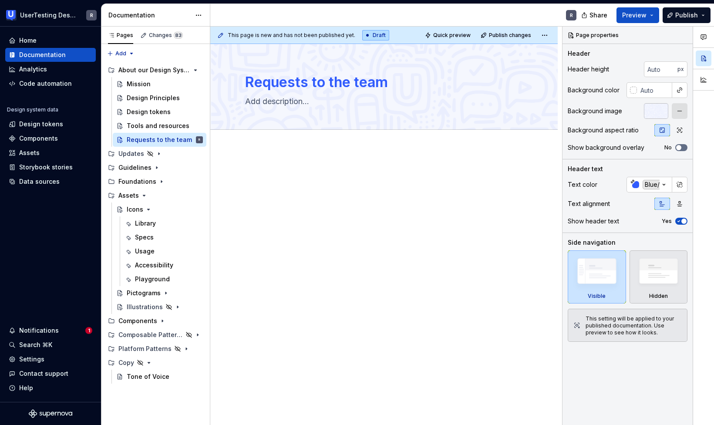
type textarea "*"
